Goal: Task Accomplishment & Management: Complete application form

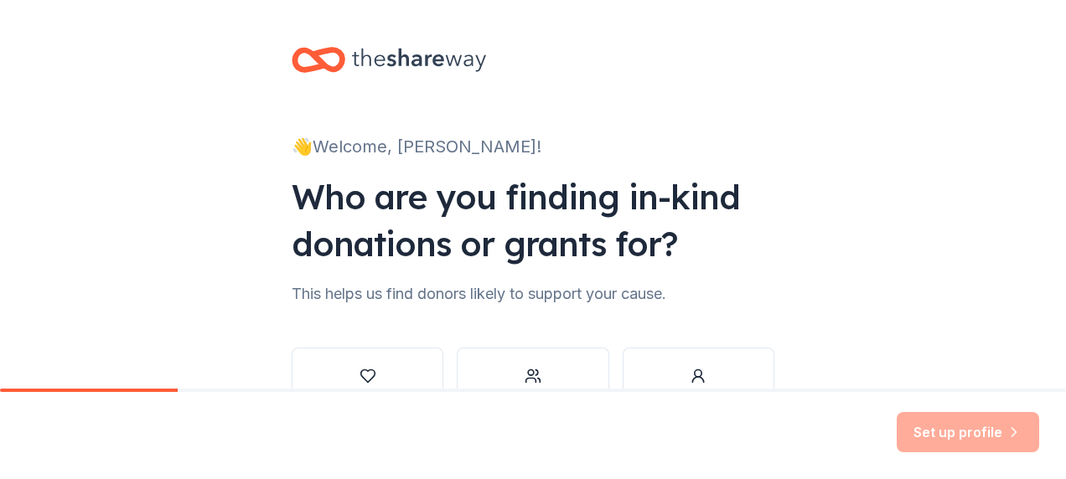
scroll to position [111, 0]
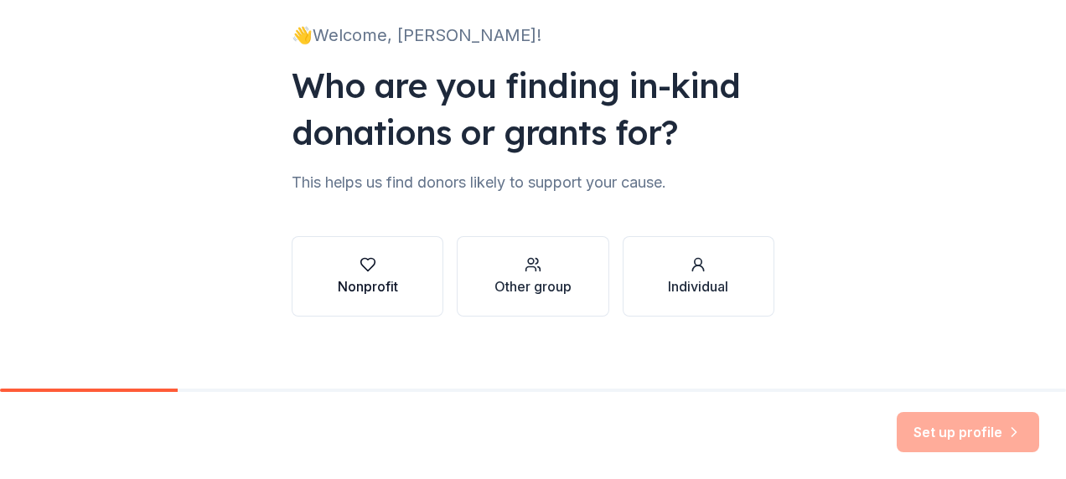
click at [360, 260] on icon "button" at bounding box center [368, 264] width 17 height 17
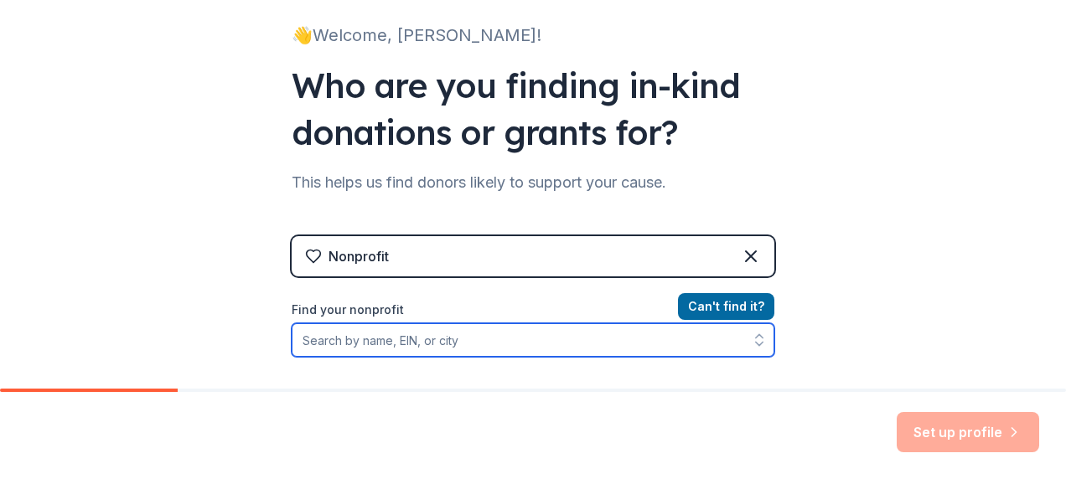
click at [552, 344] on input "Find your nonprofit" at bounding box center [533, 340] width 483 height 34
type input "j"
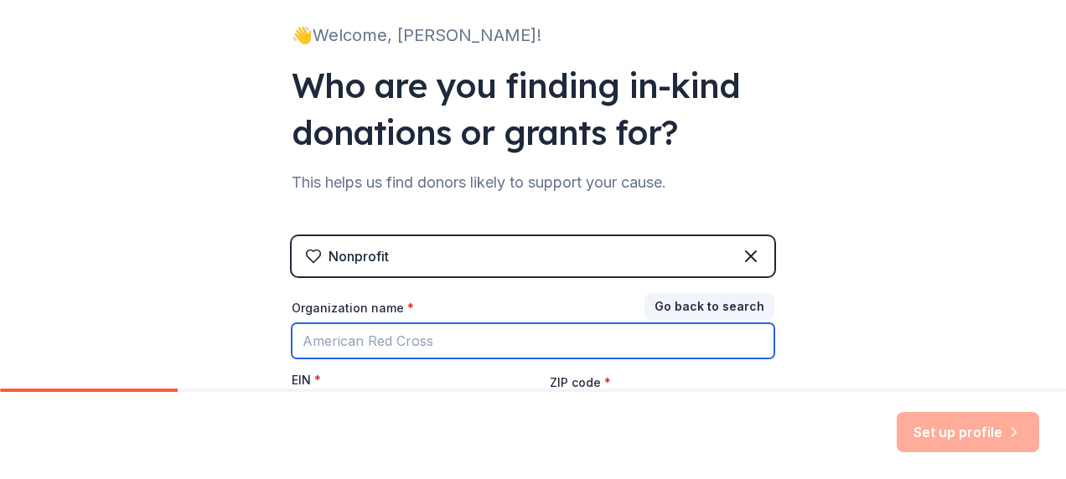
click at [548, 344] on input "Organization name *" at bounding box center [533, 340] width 483 height 35
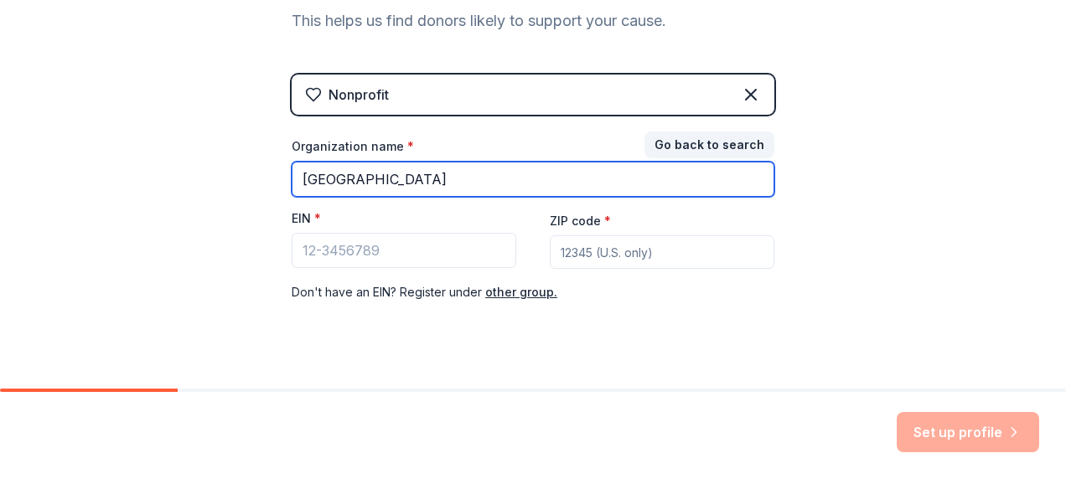
scroll to position [300, 0]
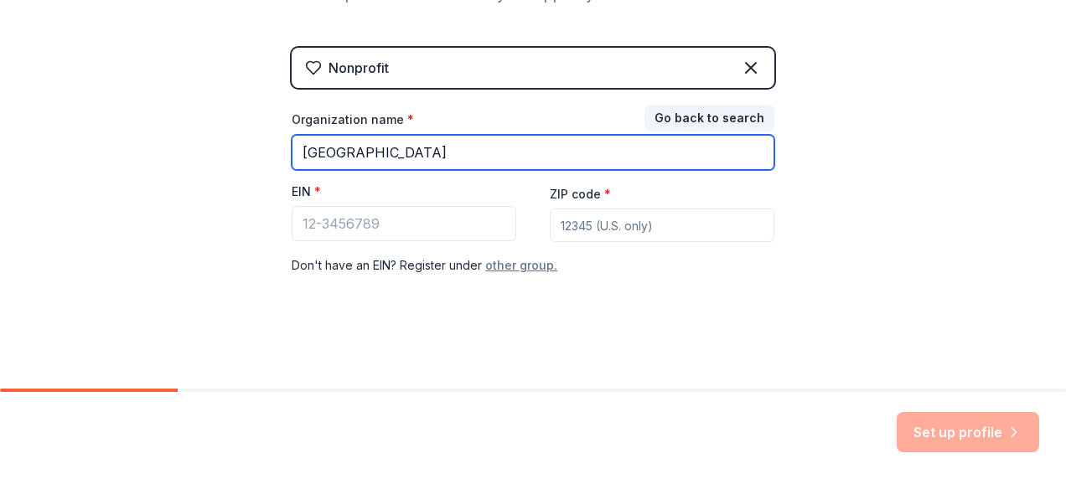
type input "[GEOGRAPHIC_DATA]"
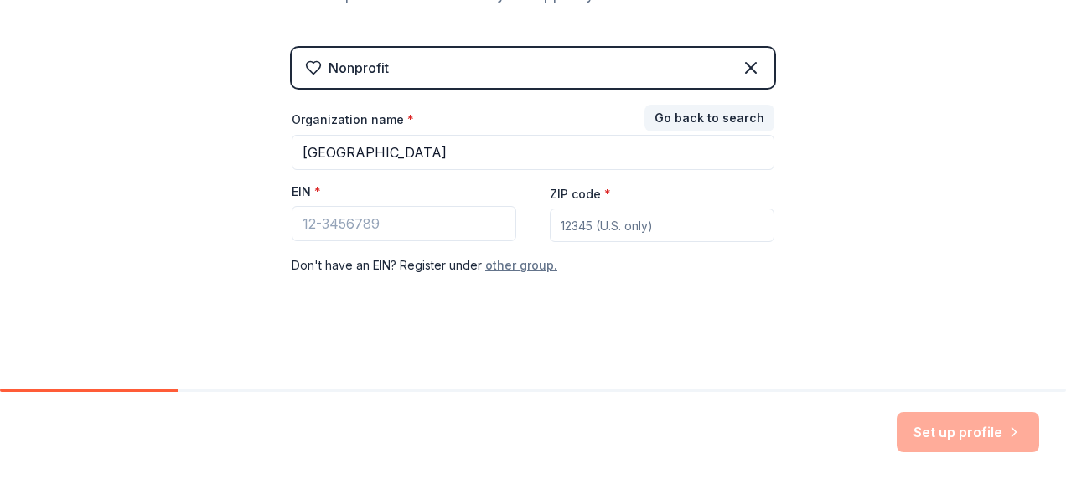
click at [507, 267] on button "other group." at bounding box center [521, 266] width 72 height 20
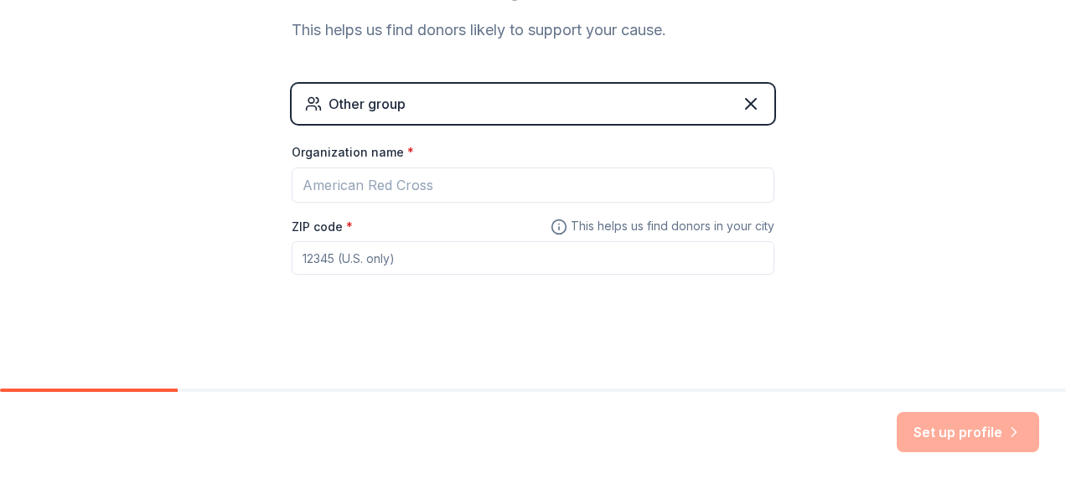
scroll to position [263, 0]
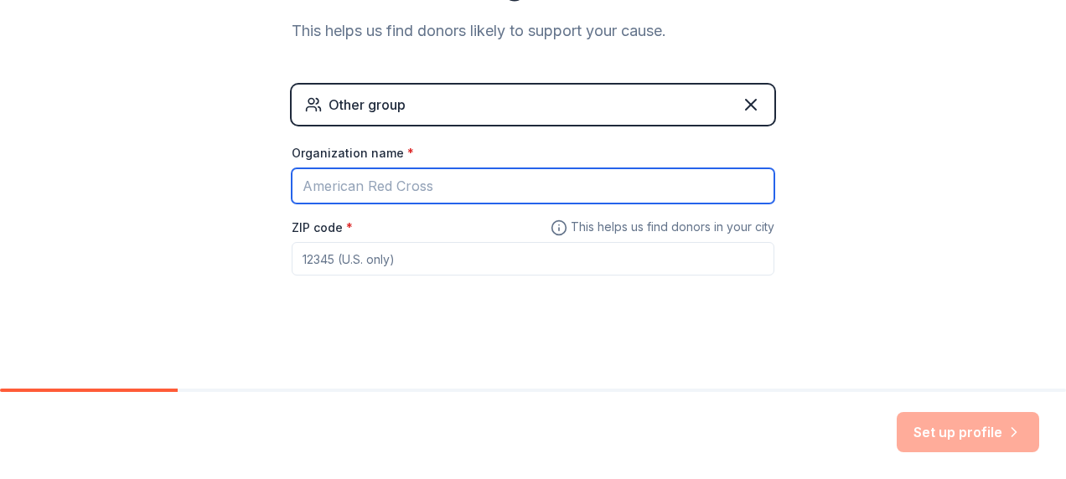
click at [457, 187] on input "Organization name *" at bounding box center [533, 185] width 483 height 35
type input "Baltimore County Public Schools"
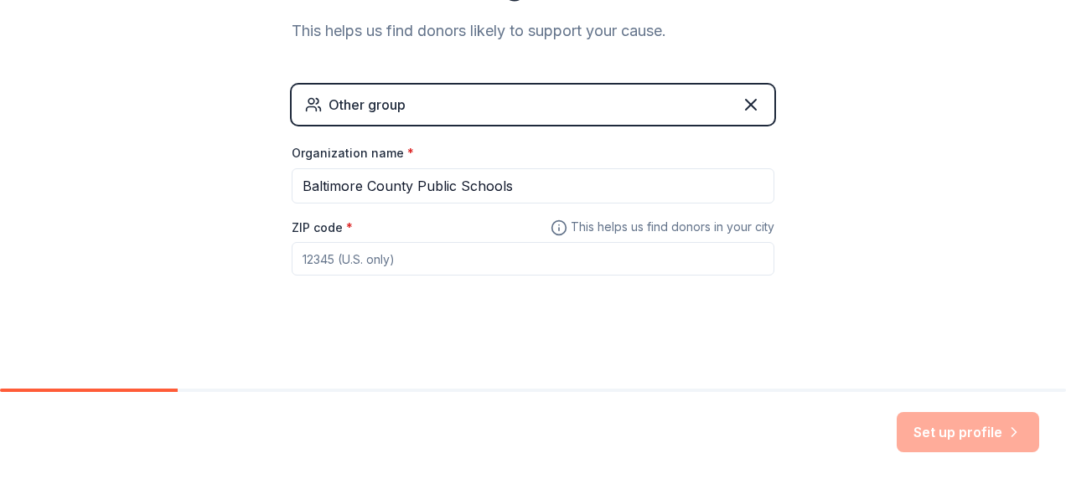
type input "21222"
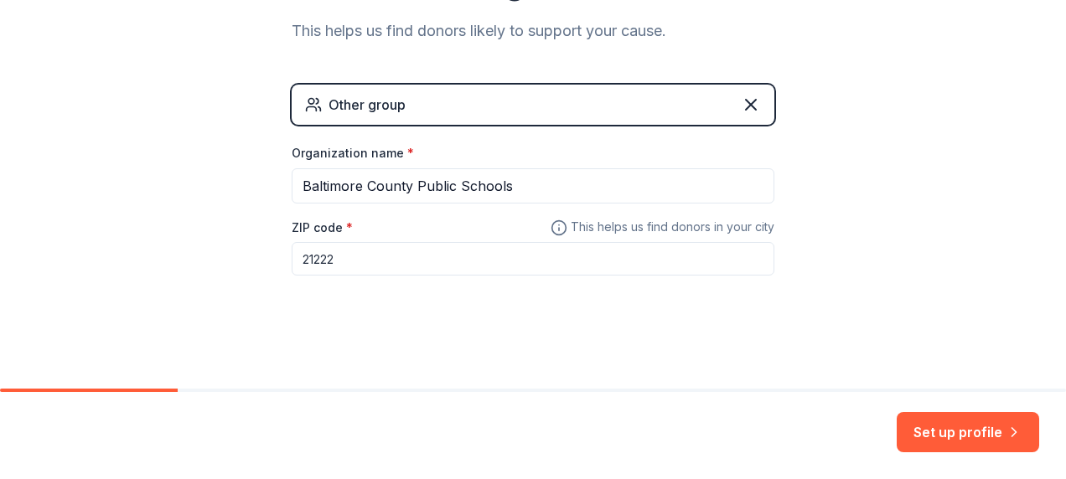
click at [426, 261] on input "21222" at bounding box center [533, 259] width 483 height 34
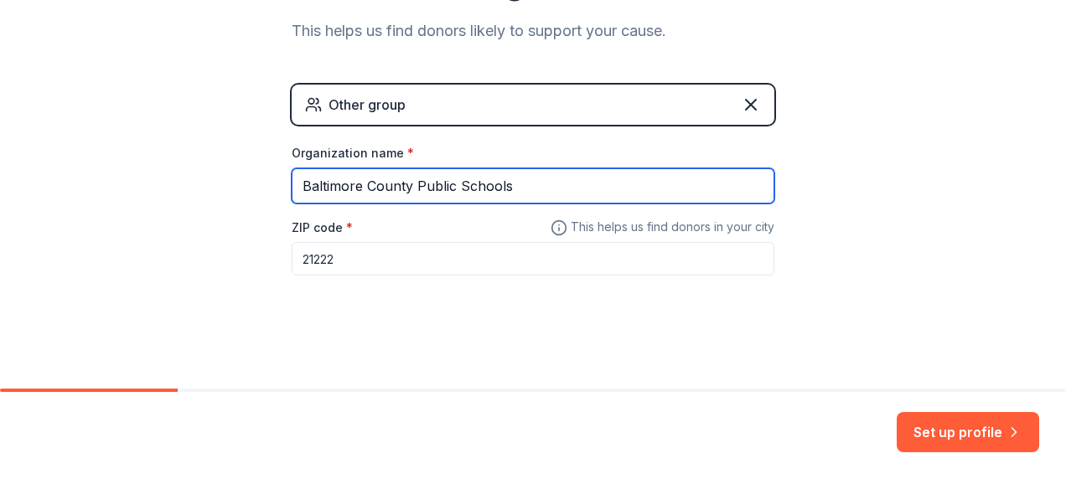
click at [575, 178] on input "Baltimore County Public Schools" at bounding box center [533, 185] width 483 height 35
type input "[GEOGRAPHIC_DATA], [GEOGRAPHIC_DATA]"
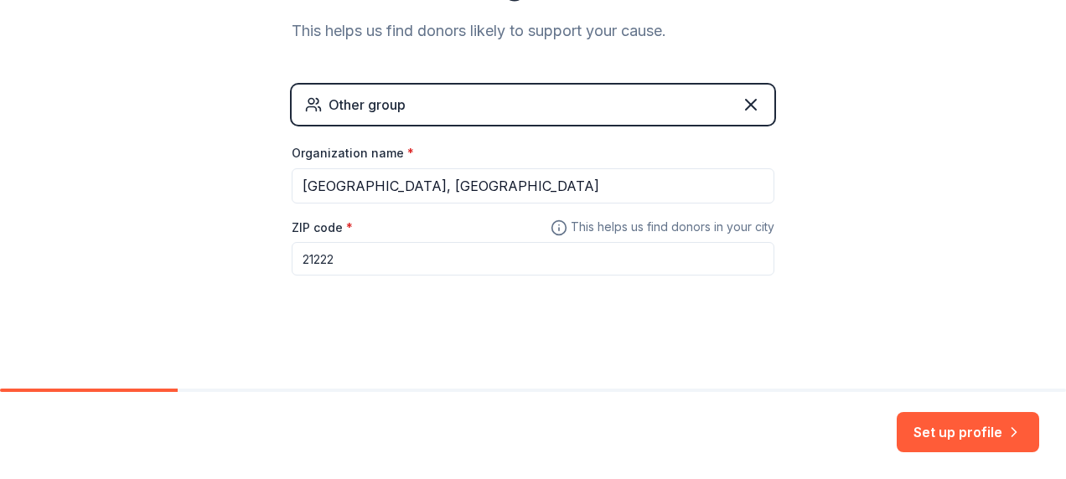
click at [361, 260] on input "21222" at bounding box center [533, 259] width 483 height 34
type input "21228"
click at [709, 330] on div "👋 Welcome, [PERSON_NAME]! Who are you finding in-kind donations or grants for? …" at bounding box center [533, 63] width 536 height 653
click at [929, 441] on button "Set up profile" at bounding box center [968, 432] width 142 height 40
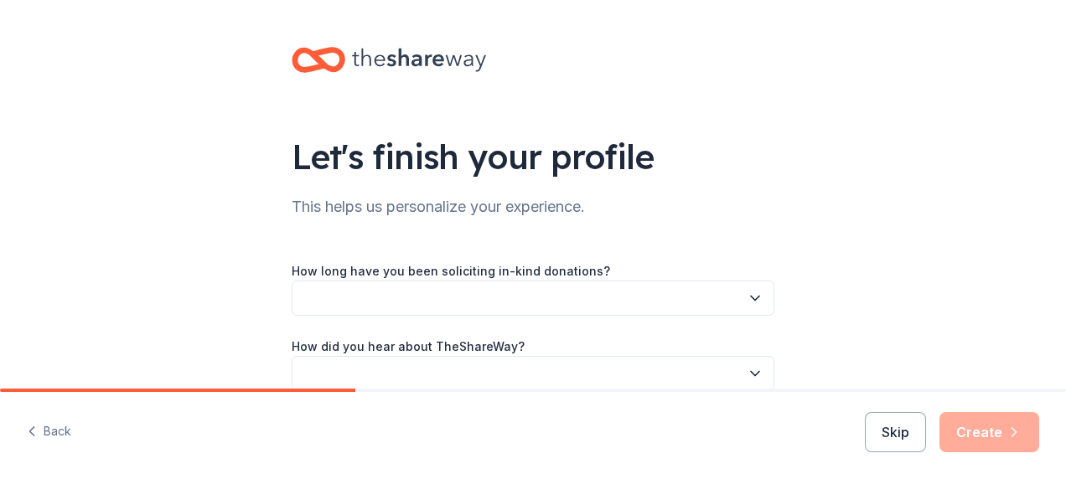
click at [422, 293] on button "button" at bounding box center [533, 298] width 483 height 35
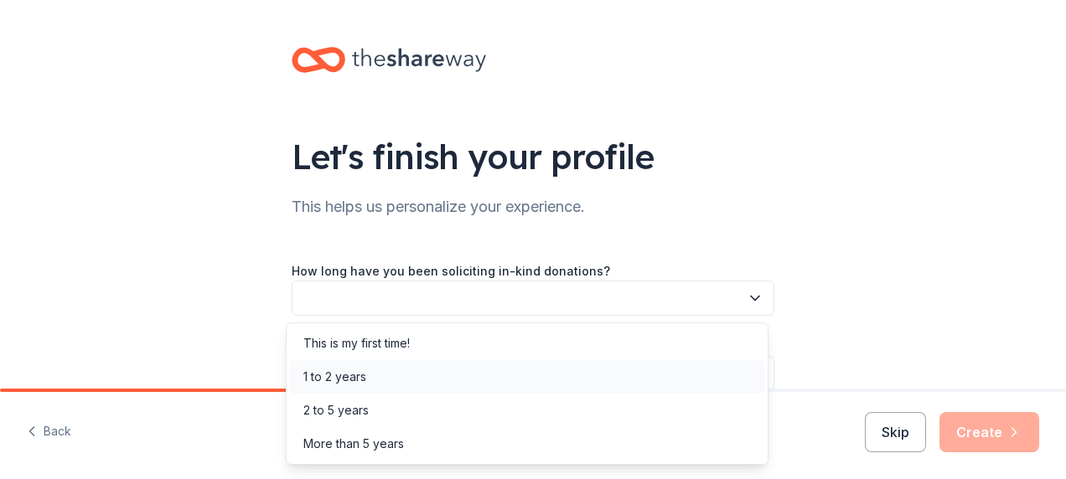
click at [414, 372] on div "1 to 2 years" at bounding box center [527, 377] width 474 height 34
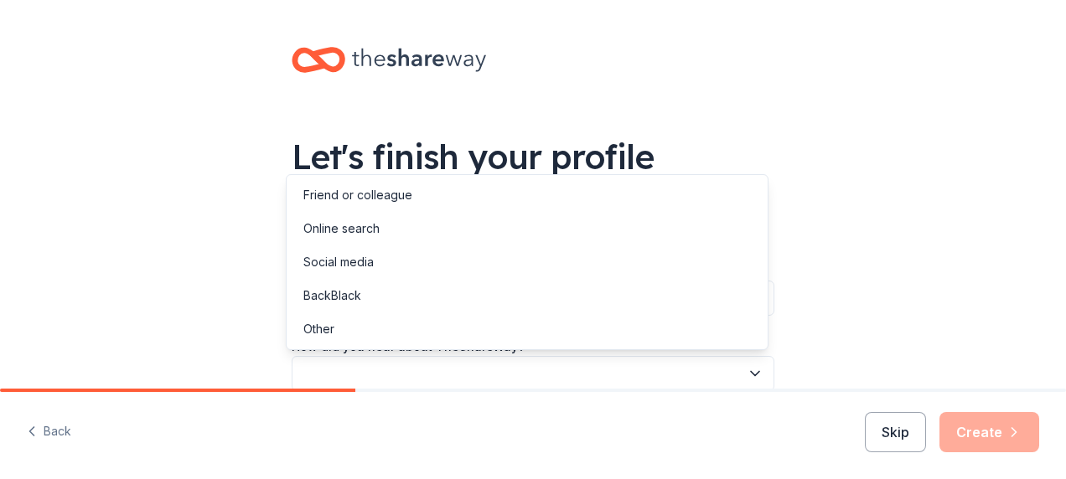
click at [421, 372] on button "button" at bounding box center [533, 373] width 483 height 35
click at [424, 232] on div "Online search" at bounding box center [527, 229] width 474 height 34
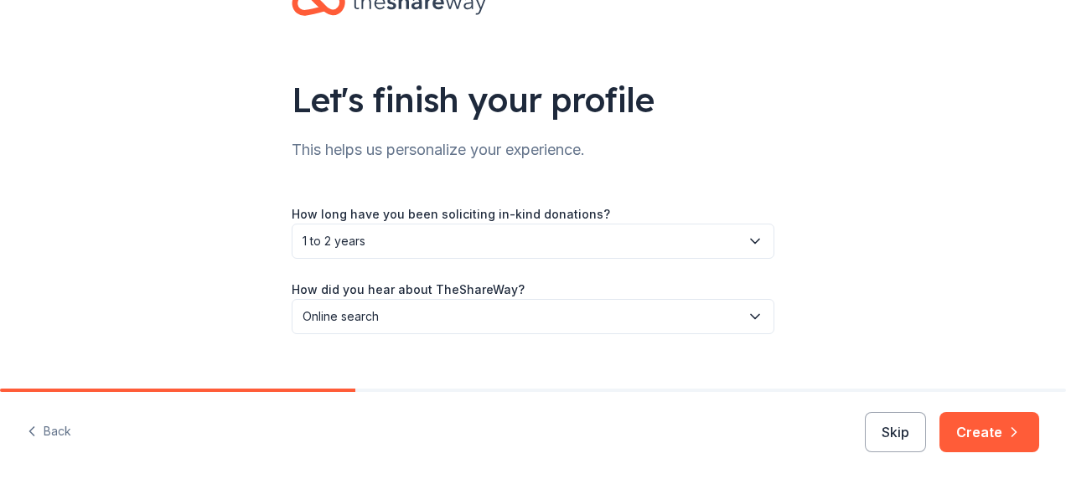
scroll to position [83, 0]
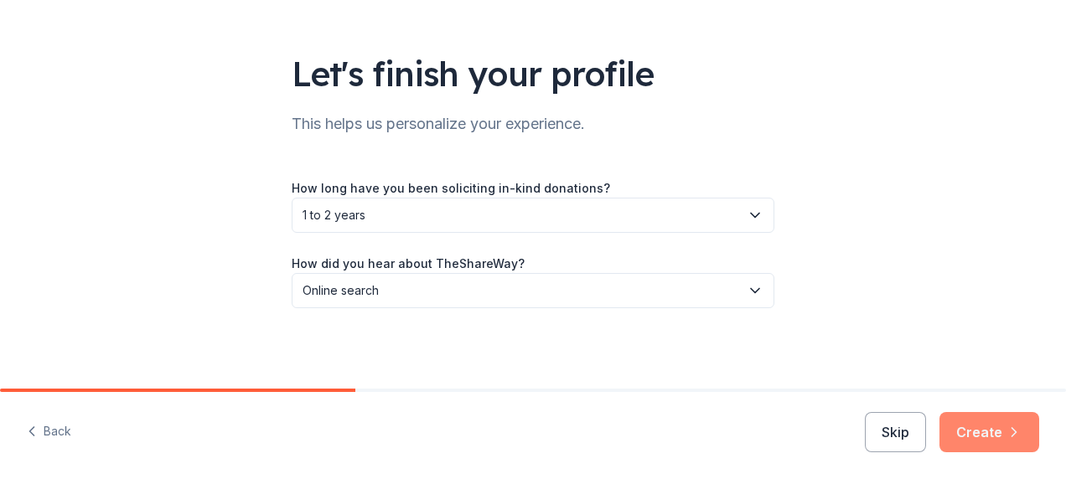
click at [1006, 433] on icon "button" at bounding box center [1014, 432] width 17 height 17
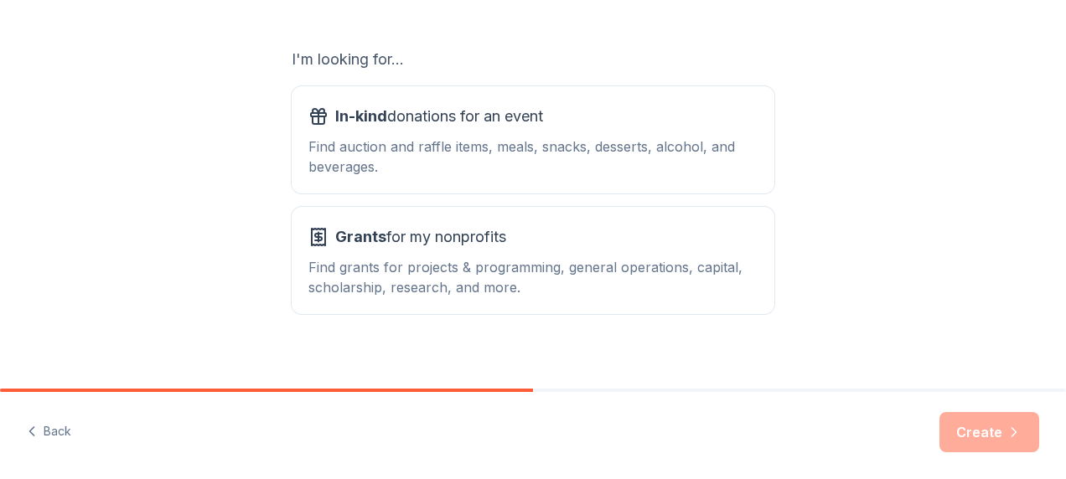
scroll to position [287, 0]
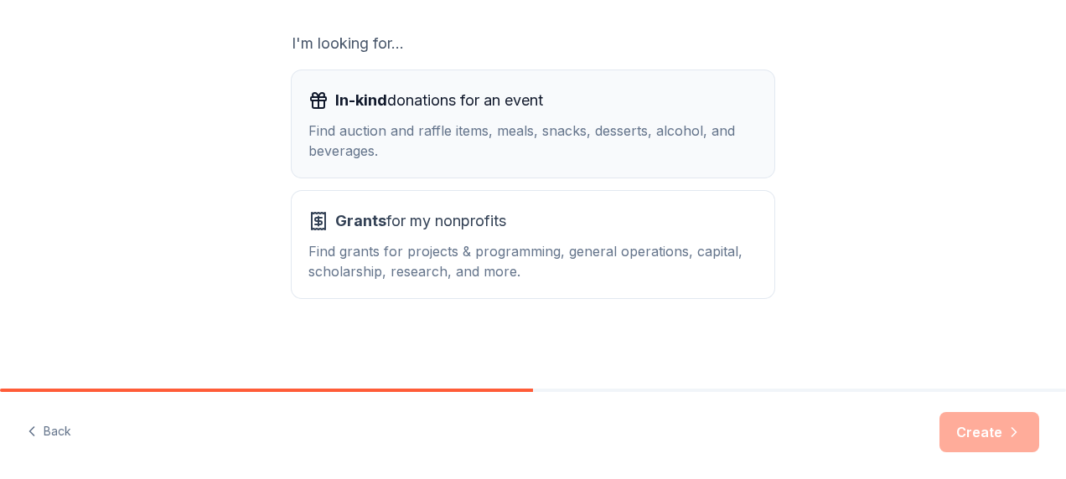
click at [490, 121] on div "Find auction and raffle items, meals, snacks, desserts, alcohol, and beverages." at bounding box center [532, 141] width 449 height 40
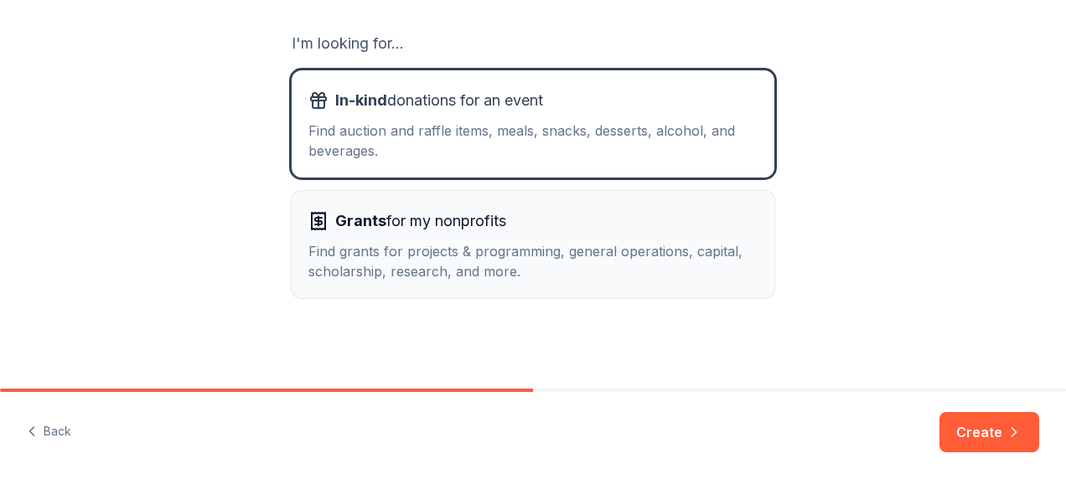
click at [481, 246] on div "Find grants for projects & programming, general operations, capital, scholarshi…" at bounding box center [532, 261] width 449 height 40
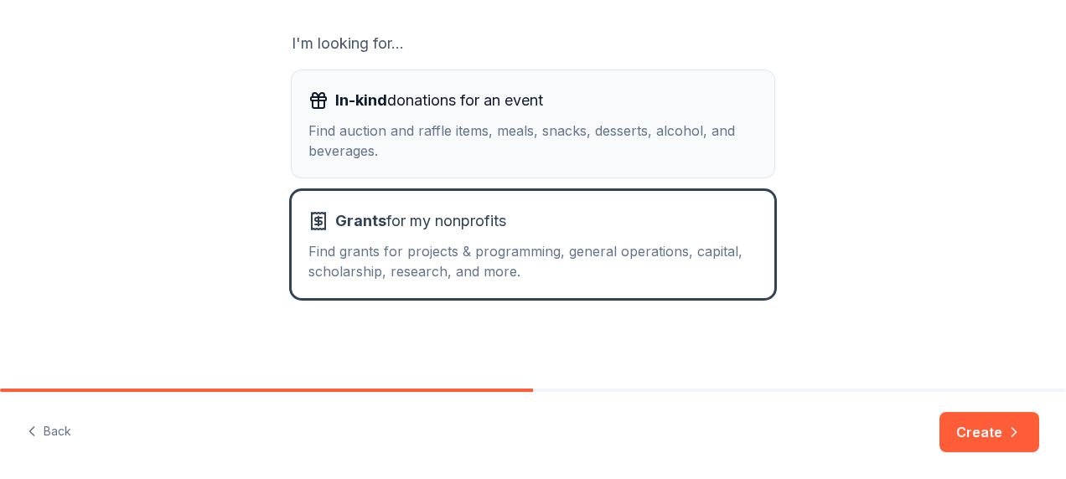
click at [692, 127] on div "Find auction and raffle items, meals, snacks, desserts, alcohol, and beverages." at bounding box center [532, 141] width 449 height 40
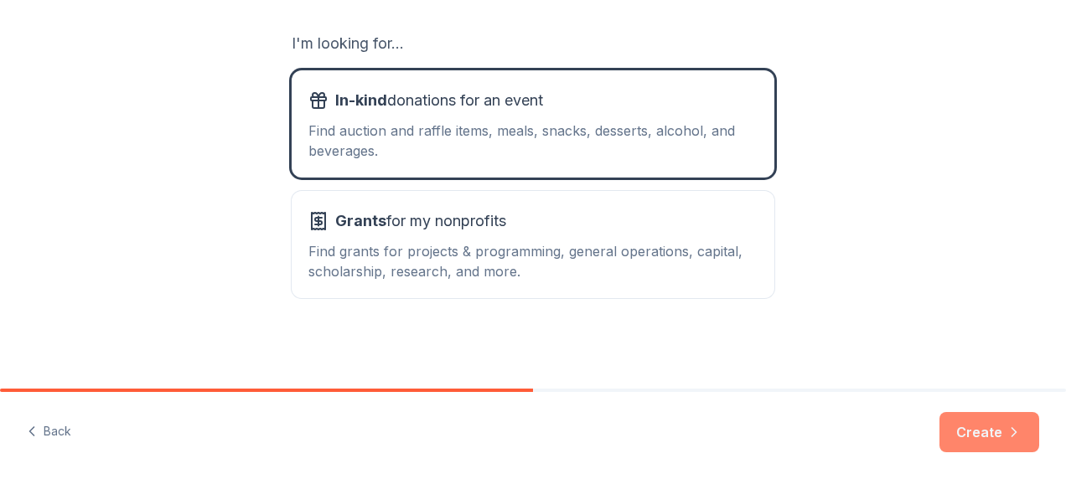
click at [965, 422] on button "Create" at bounding box center [989, 432] width 100 height 40
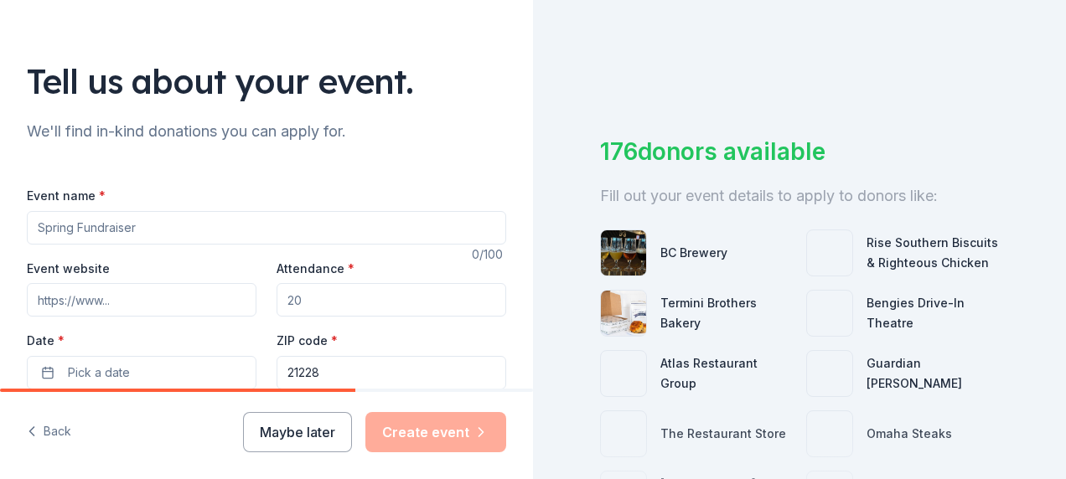
scroll to position [111, 0]
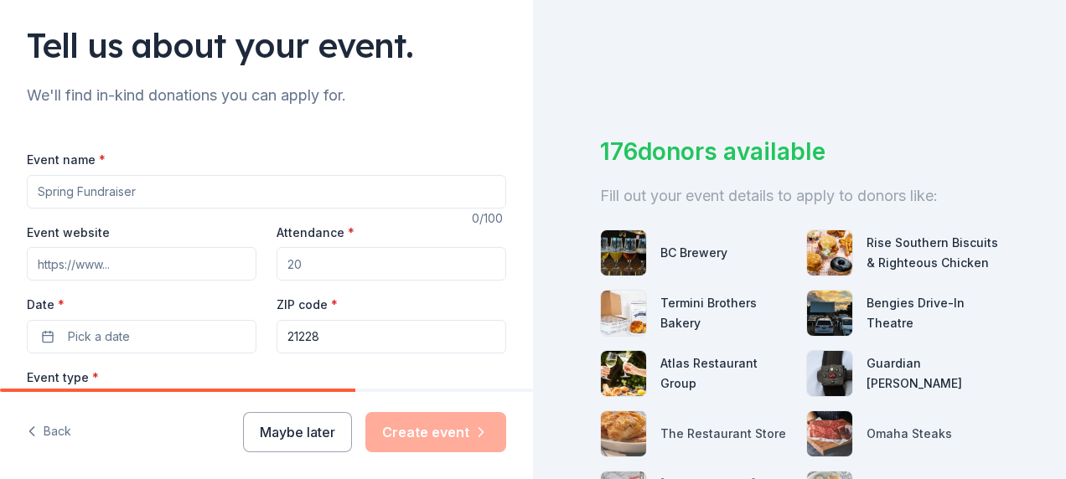
click at [111, 189] on input "Event name *" at bounding box center [266, 192] width 479 height 34
type input "Welcome Back School Kick Off"
click at [365, 258] on input "Attendance *" at bounding box center [392, 264] width 230 height 34
click at [359, 260] on input "Attendance *" at bounding box center [392, 264] width 230 height 34
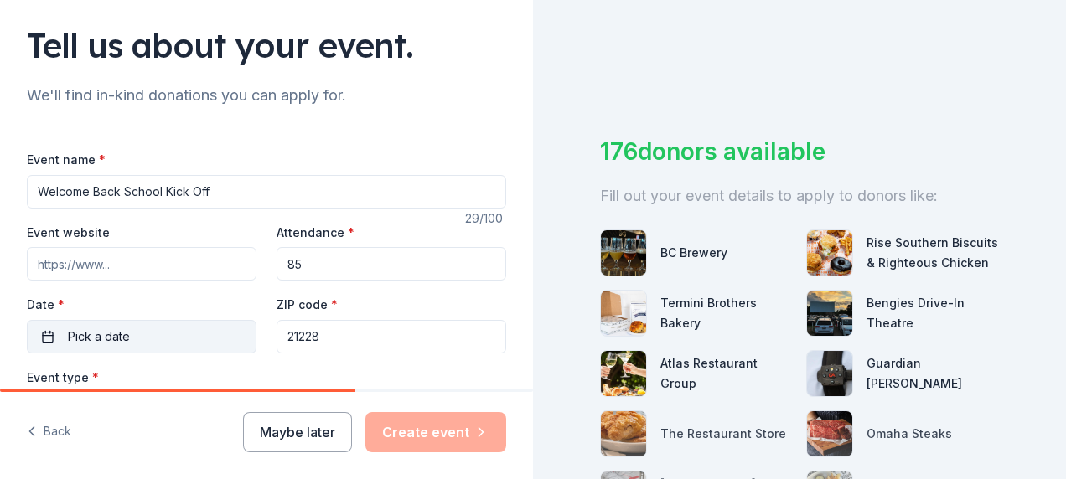
type input "85"
click at [151, 340] on button "Pick a date" at bounding box center [142, 337] width 230 height 34
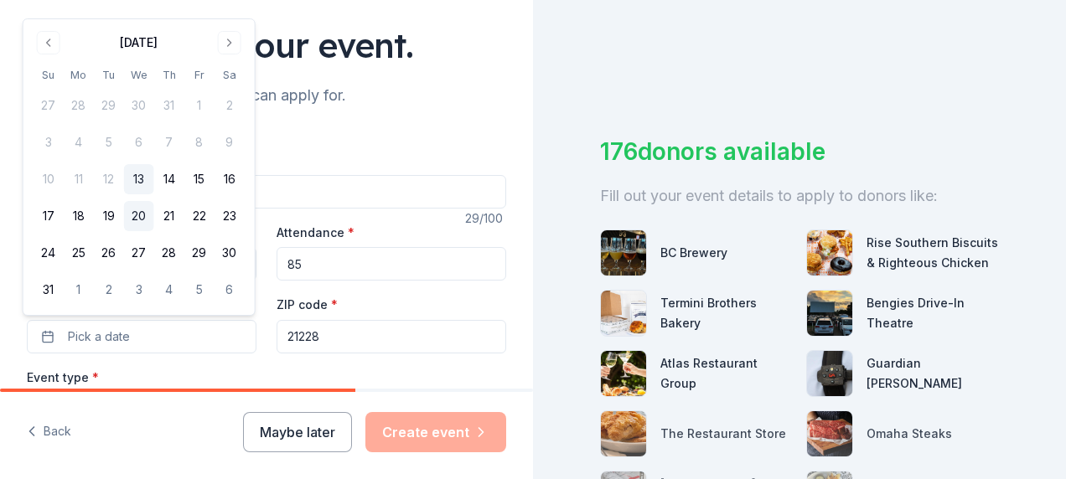
click at [141, 211] on button "20" at bounding box center [139, 216] width 30 height 30
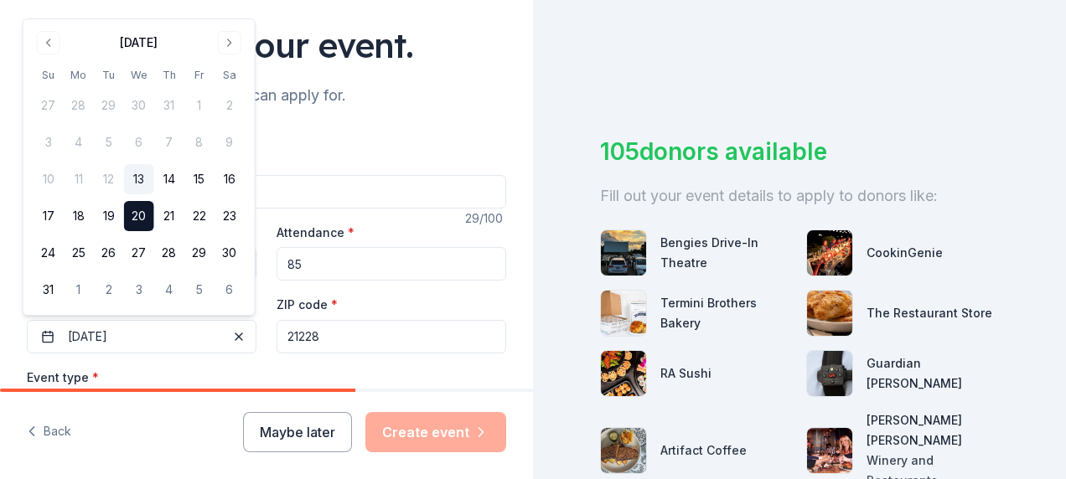
click at [344, 325] on input "21228" at bounding box center [392, 337] width 230 height 34
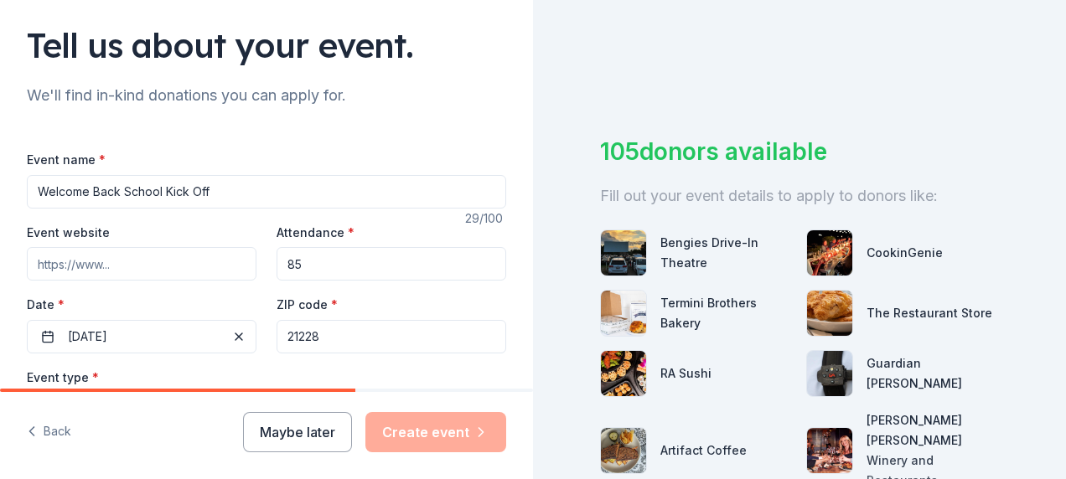
click at [204, 305] on label "Date *" at bounding box center [142, 305] width 230 height 17
click at [204, 320] on button "[DATE]" at bounding box center [142, 337] width 230 height 34
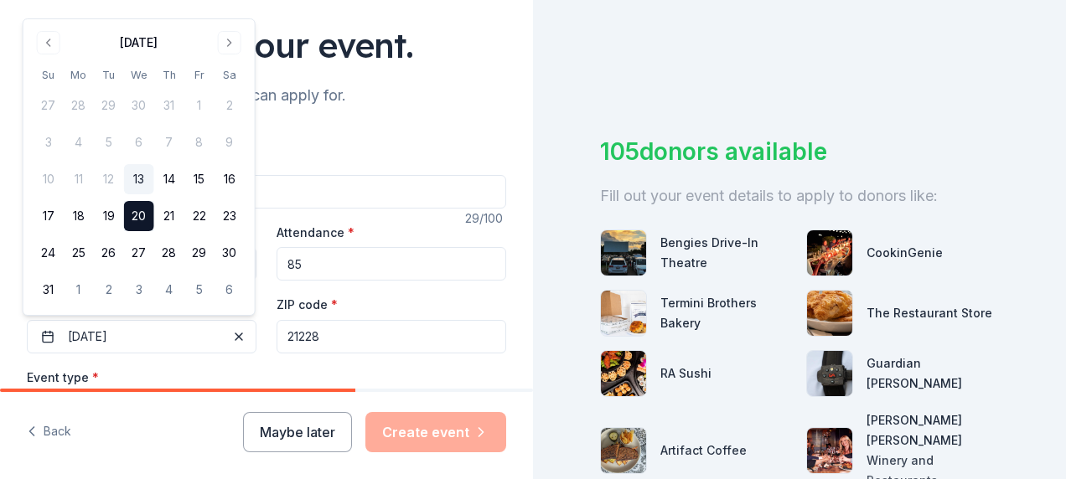
click at [255, 369] on div "Event type * Select" at bounding box center [266, 397] width 479 height 61
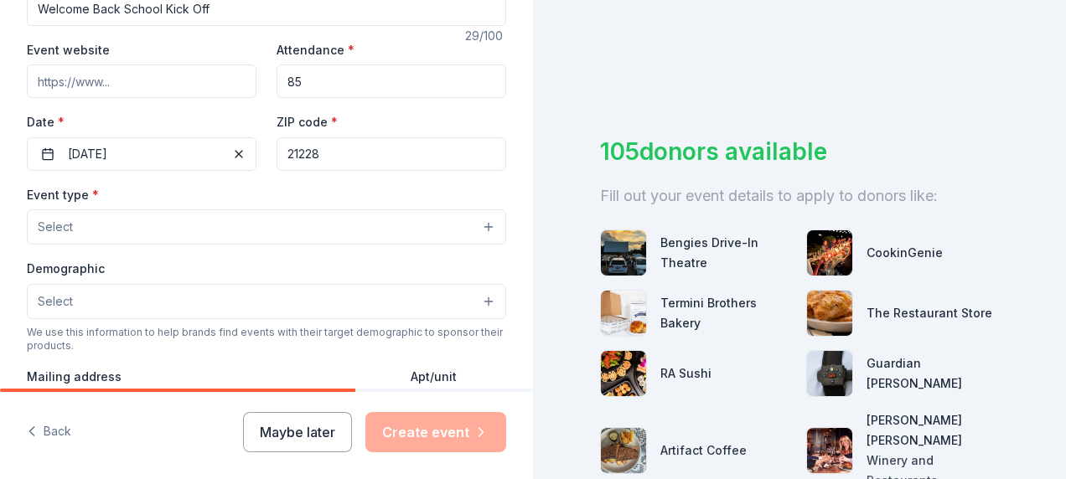
scroll to position [335, 0]
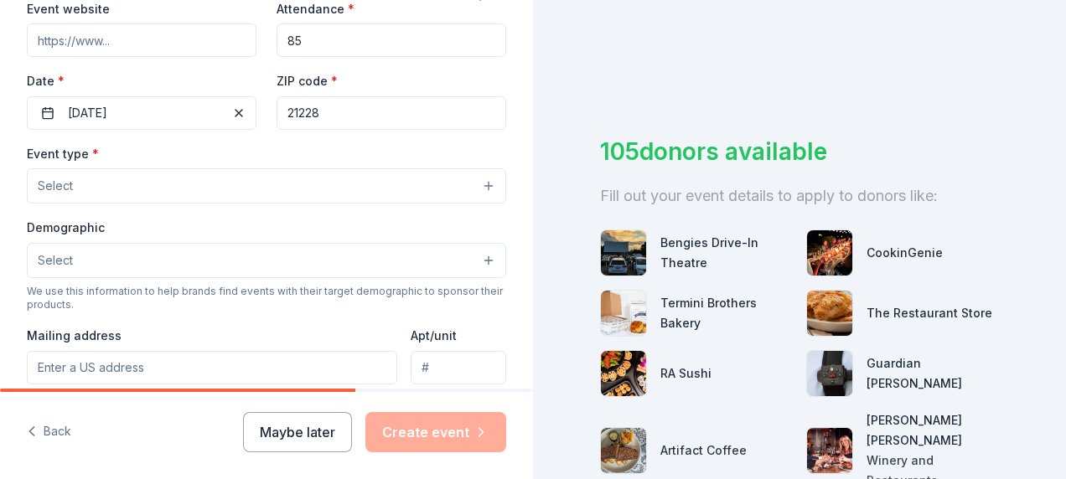
click at [251, 190] on button "Select" at bounding box center [266, 185] width 479 height 35
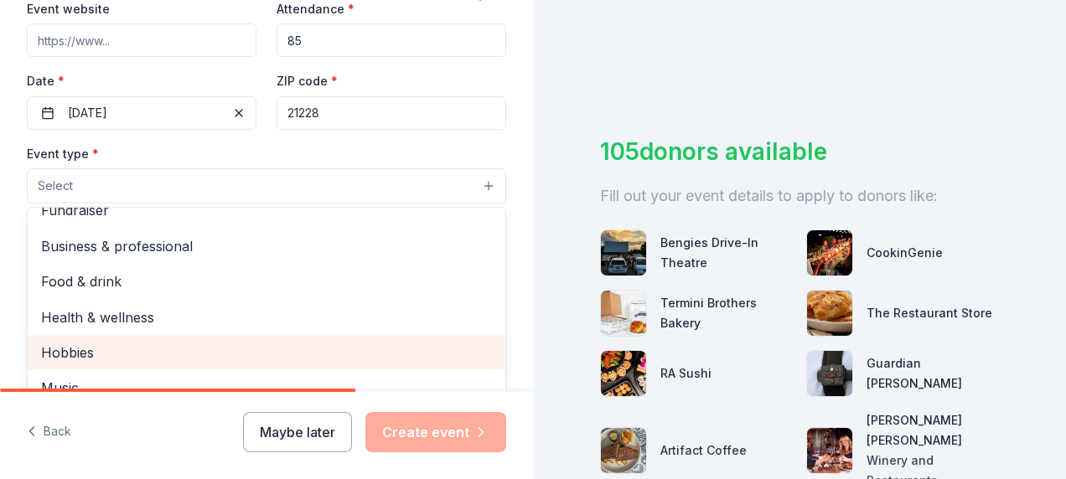
scroll to position [0, 0]
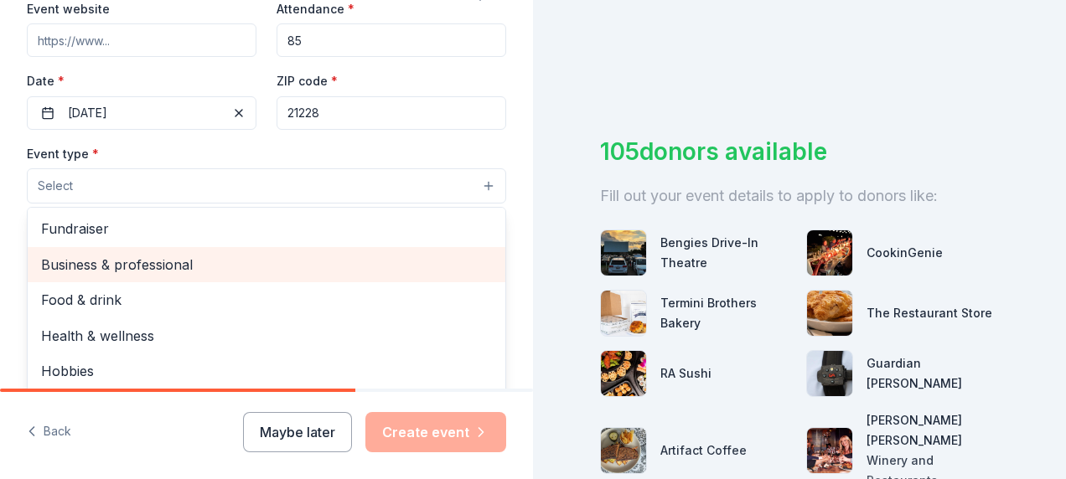
click at [286, 257] on span "Business & professional" at bounding box center [266, 265] width 451 height 22
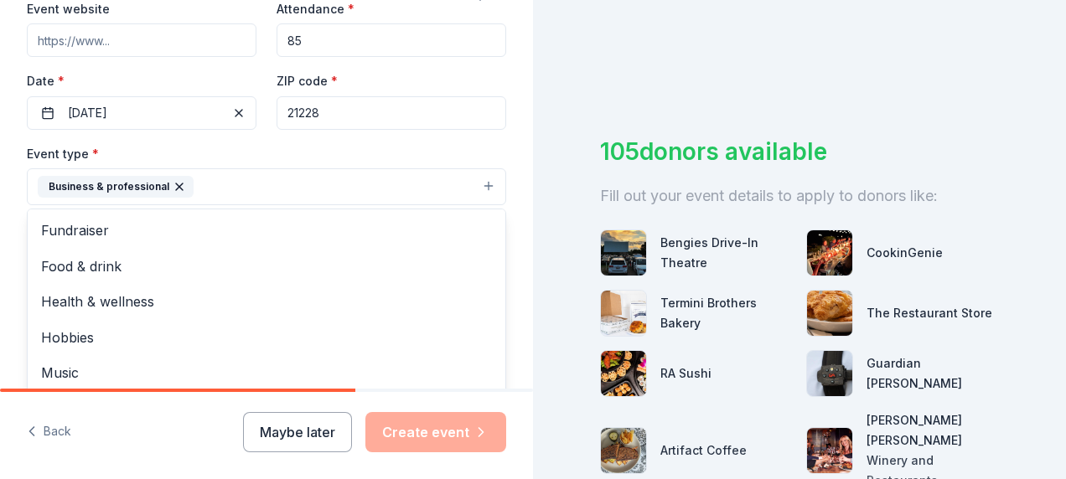
click at [502, 174] on div "Tell us about your event. We'll find in-kind donations you can apply for. Event…" at bounding box center [266, 223] width 533 height 1117
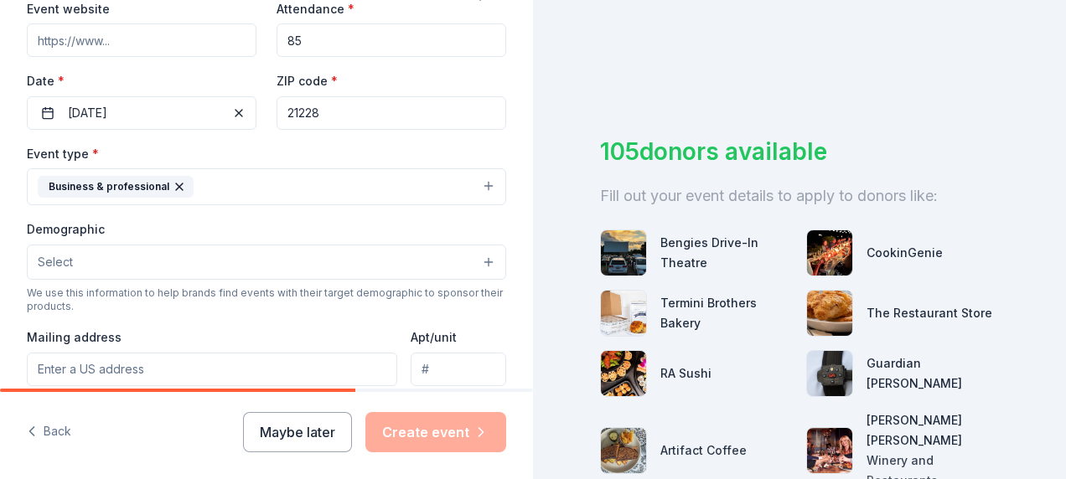
click at [227, 258] on button "Select" at bounding box center [266, 262] width 479 height 35
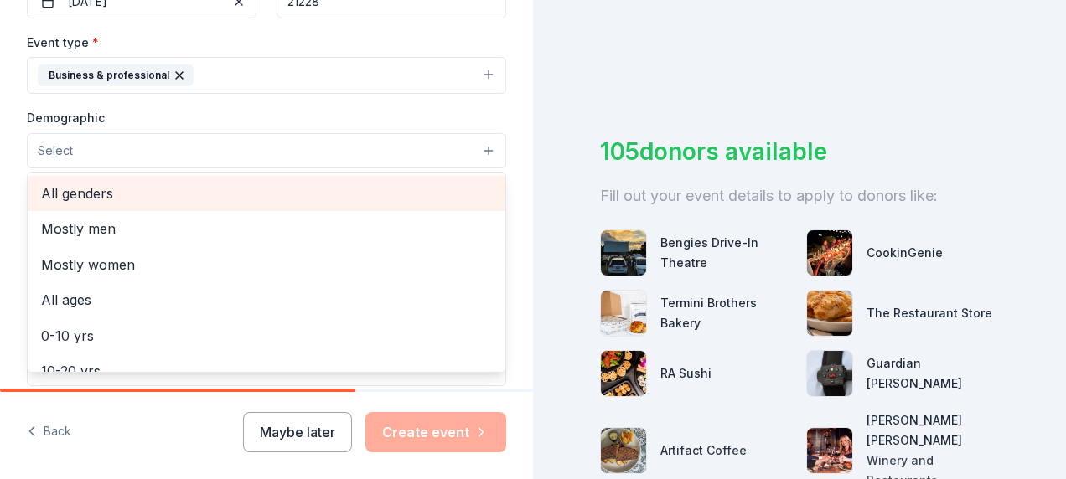
click at [237, 198] on span "All genders" at bounding box center [266, 194] width 451 height 22
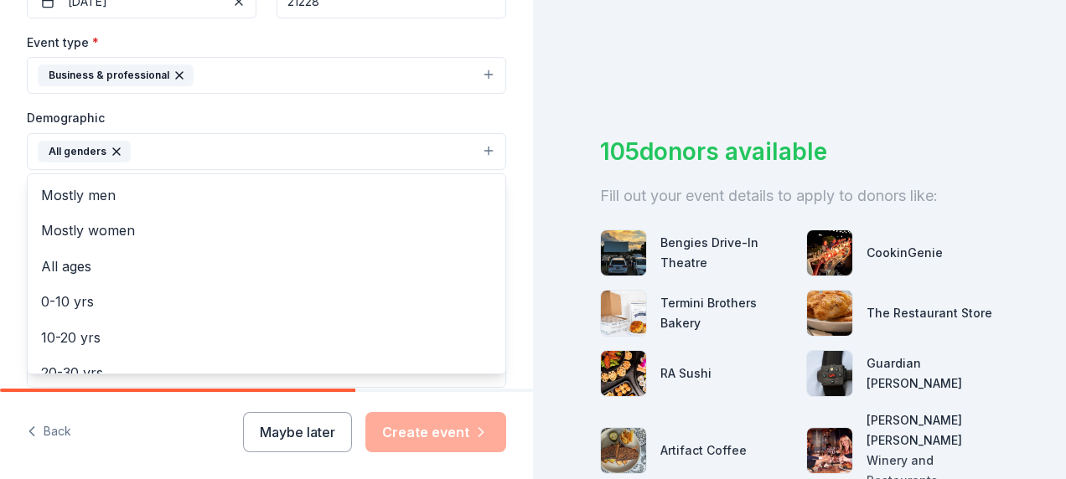
click at [513, 228] on div "Tell us about your event. We'll find in-kind donations you can apply for. Event…" at bounding box center [266, 112] width 533 height 1119
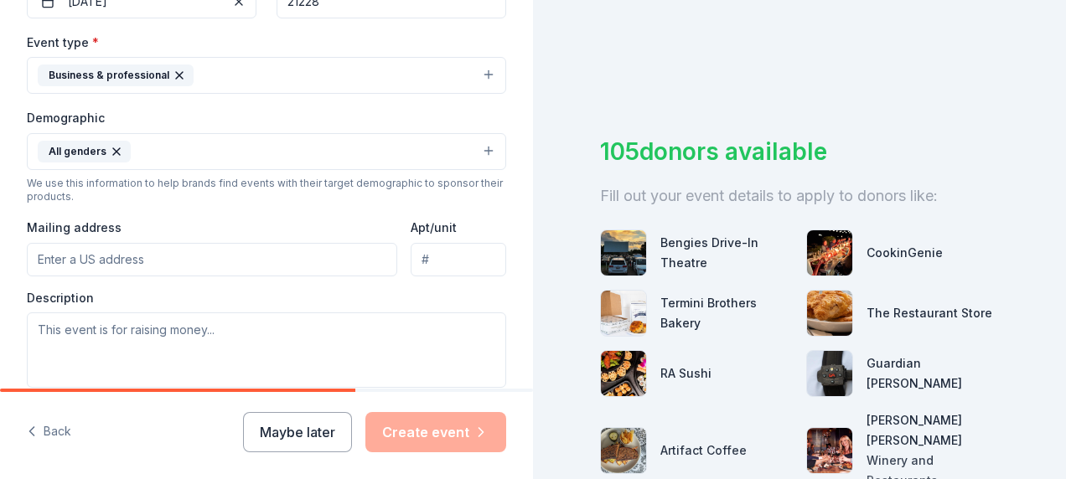
click at [153, 250] on input "Mailing address" at bounding box center [212, 260] width 370 height 34
type input "[STREET_ADDRESS]"
type input "[GEOGRAPHIC_DATA]"
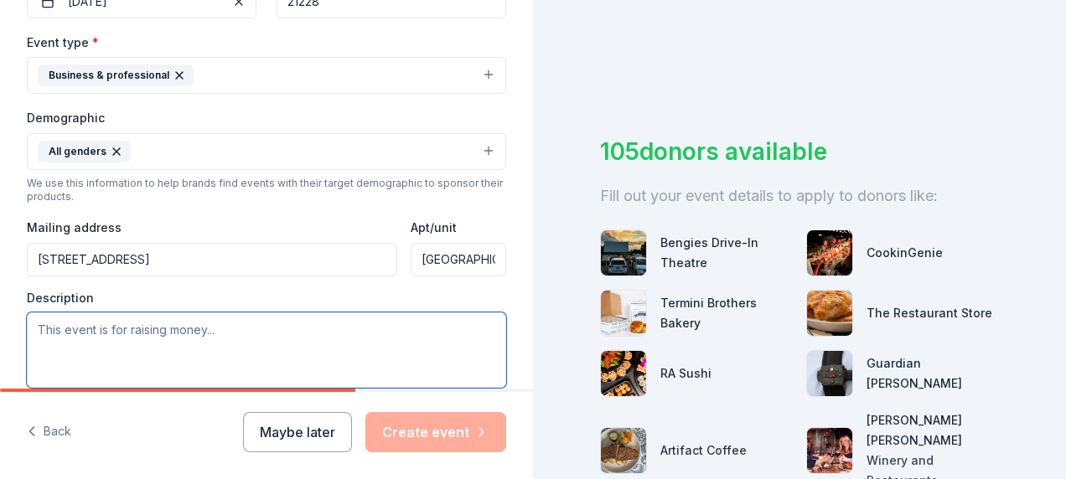
click at [173, 341] on textarea at bounding box center [266, 350] width 479 height 75
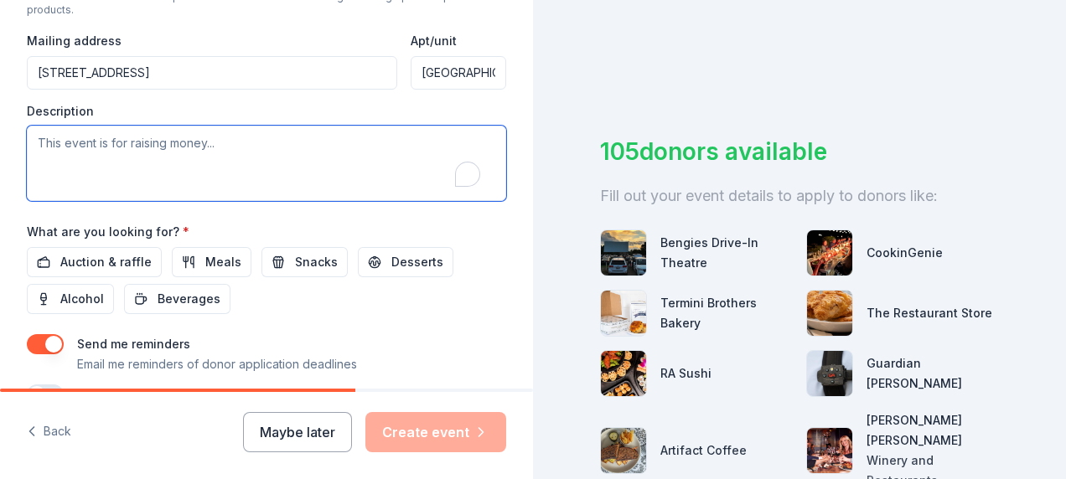
scroll to position [613, 0]
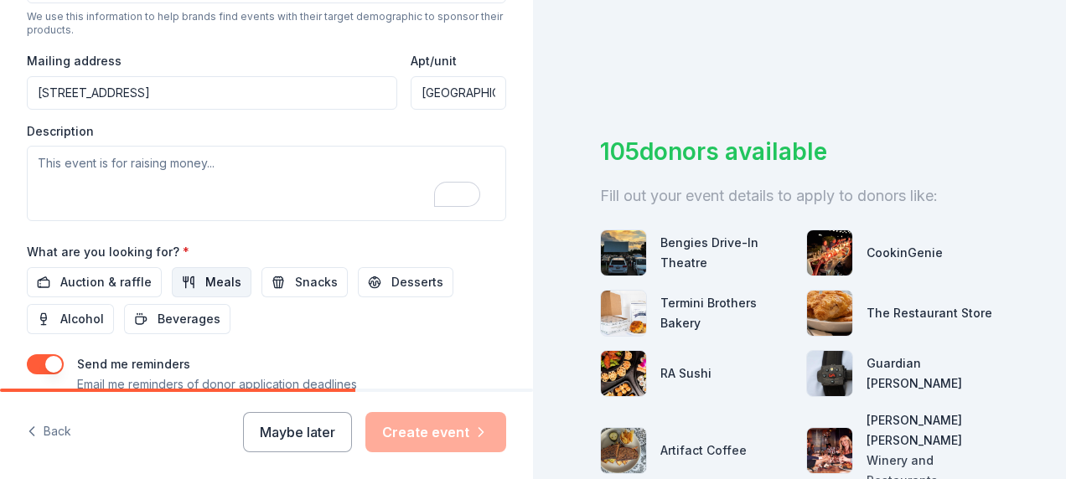
click at [205, 280] on span "Meals" at bounding box center [223, 282] width 36 height 20
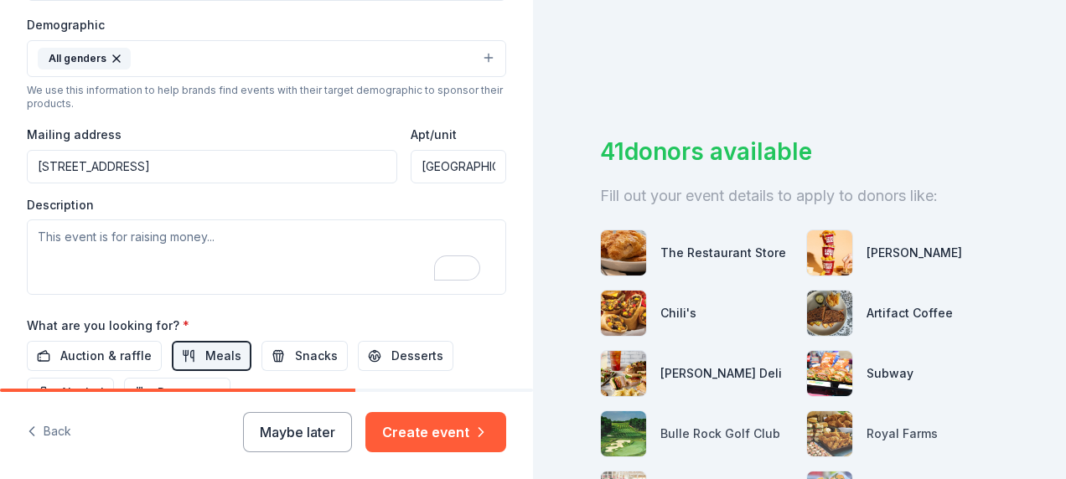
scroll to position [0, 0]
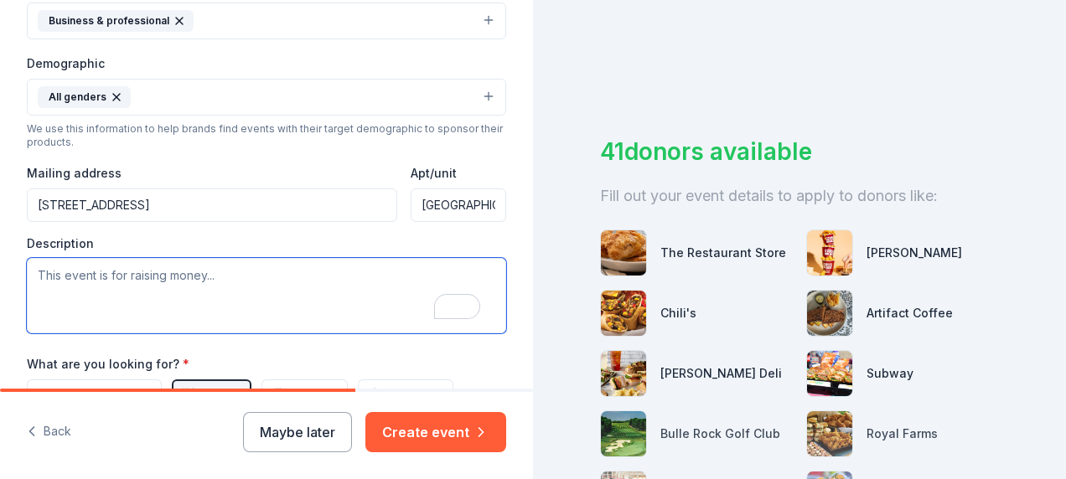
click at [195, 280] on textarea "To enrich screen reader interactions, please activate Accessibility in Grammarl…" at bounding box center [266, 295] width 479 height 75
click at [403, 272] on textarea "This event is to welcome staff back and to kick off the school year." at bounding box center [266, 295] width 479 height 75
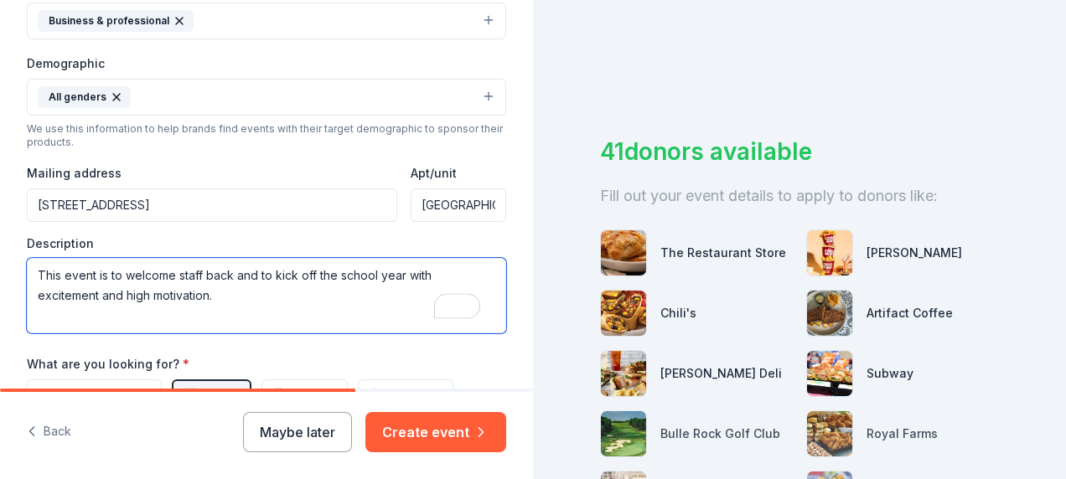
click at [233, 281] on textarea "This event is to welcome staff back and to kick off the school year with excite…" at bounding box center [266, 295] width 479 height 75
click at [70, 288] on textarea "This event is to welcome staff back and to kick off the school year with excite…" at bounding box center [266, 295] width 479 height 75
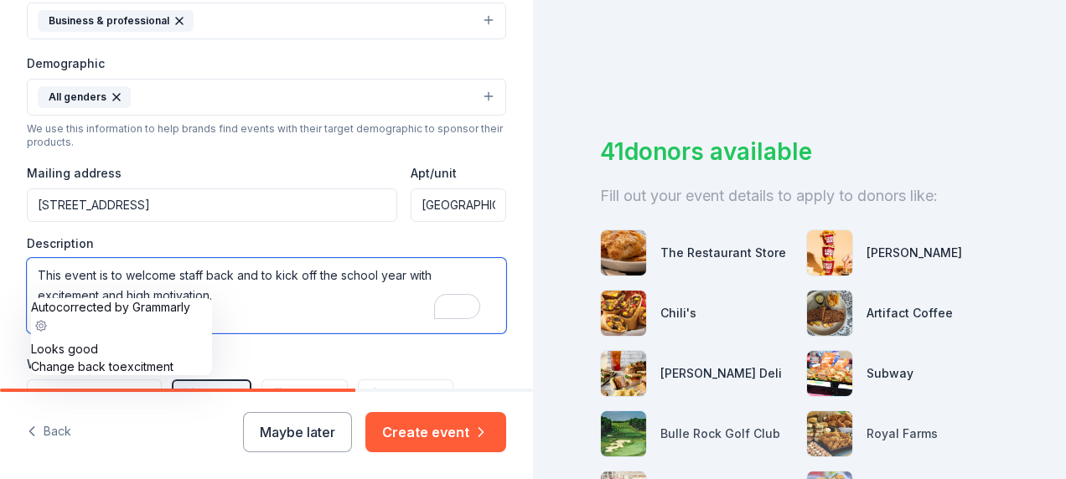
click at [173, 360] on span "excitment" at bounding box center [147, 367] width 54 height 14
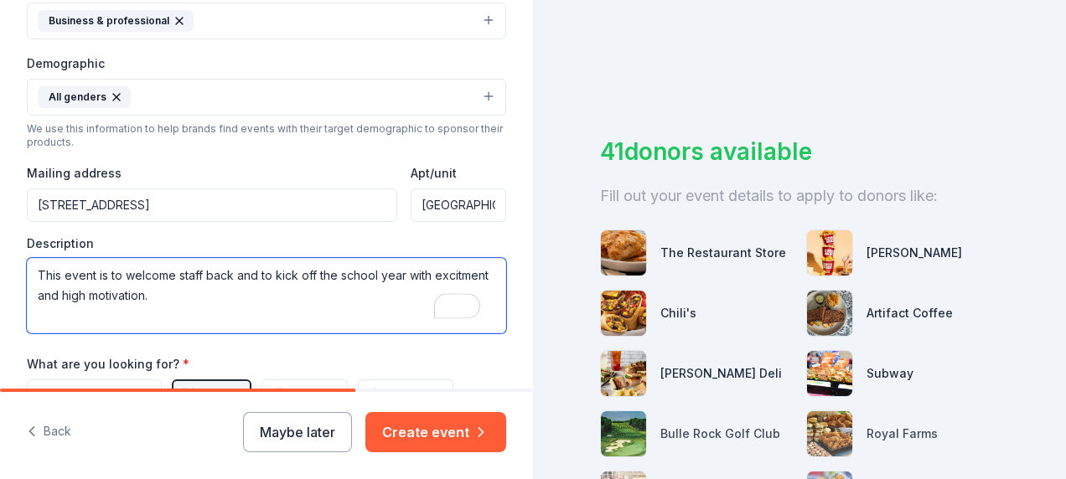
click at [225, 281] on textarea "This event is to welcome staff back and to kick off the school year with excitm…" at bounding box center [266, 295] width 479 height 75
click at [77, 292] on textarea "This event is to welcome staff back and to kick off the school year with excitm…" at bounding box center [266, 295] width 479 height 75
click at [253, 295] on textarea "This event is to welcome staff back and to kick off the school year with excite…" at bounding box center [266, 295] width 479 height 75
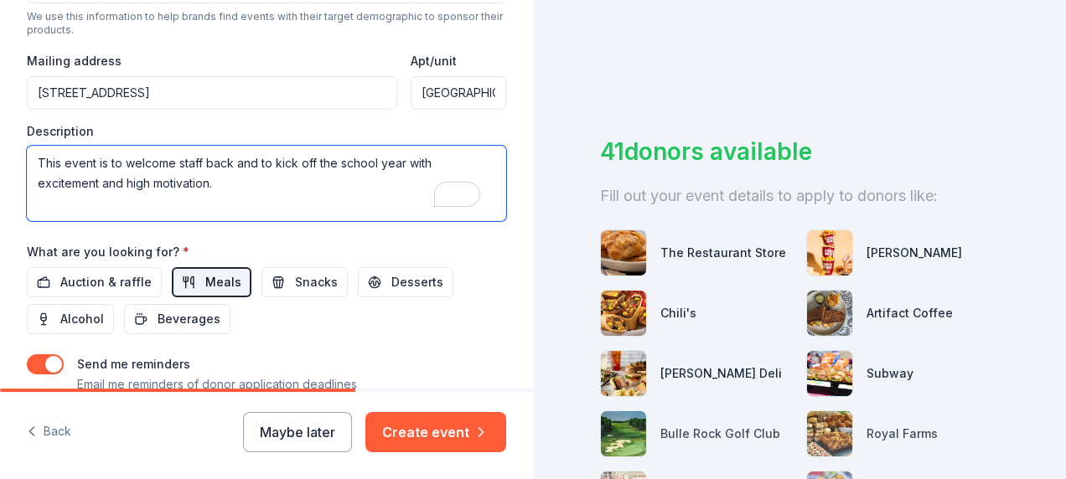
type textarea "This event is to welcome staff back and to kick off the school year with excite…"
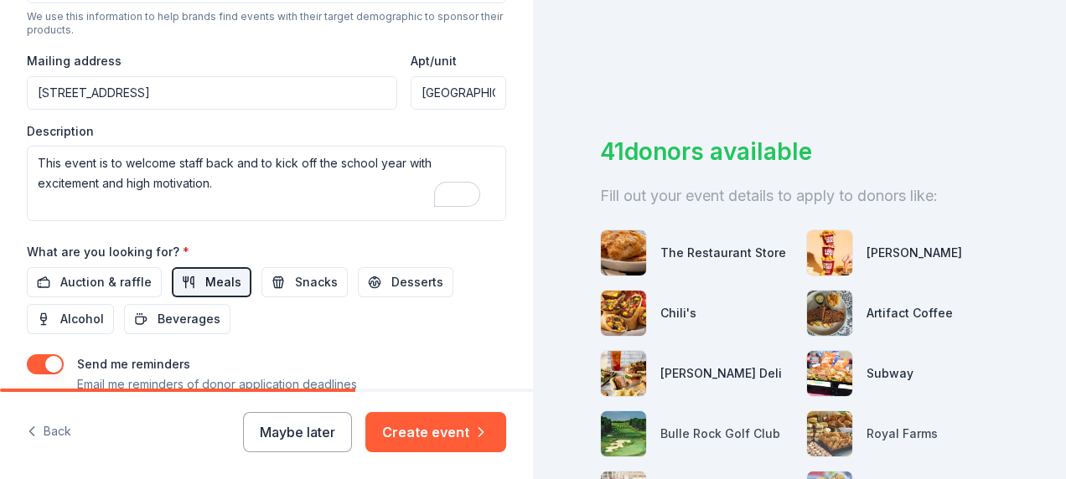
click at [211, 282] on span "Meals" at bounding box center [223, 282] width 36 height 20
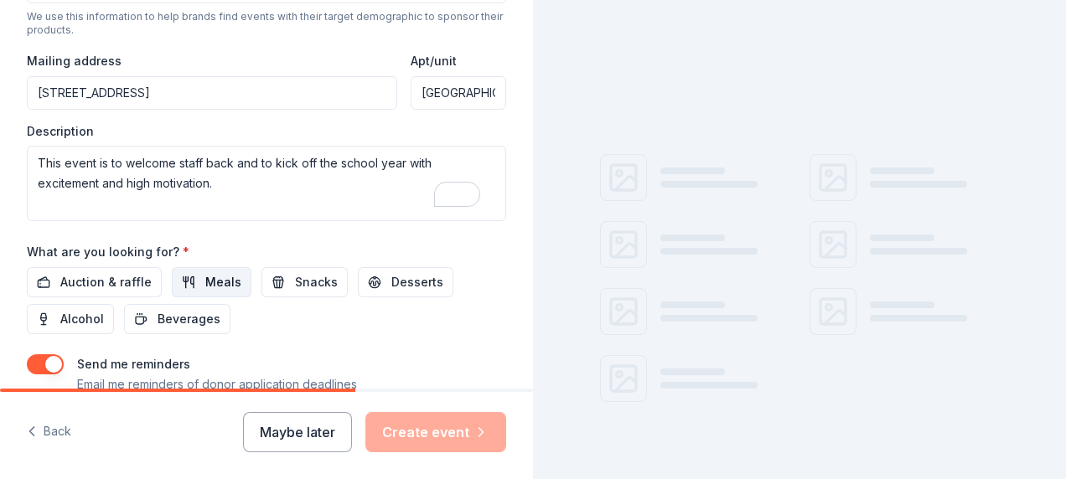
click at [213, 283] on span "Meals" at bounding box center [223, 282] width 36 height 20
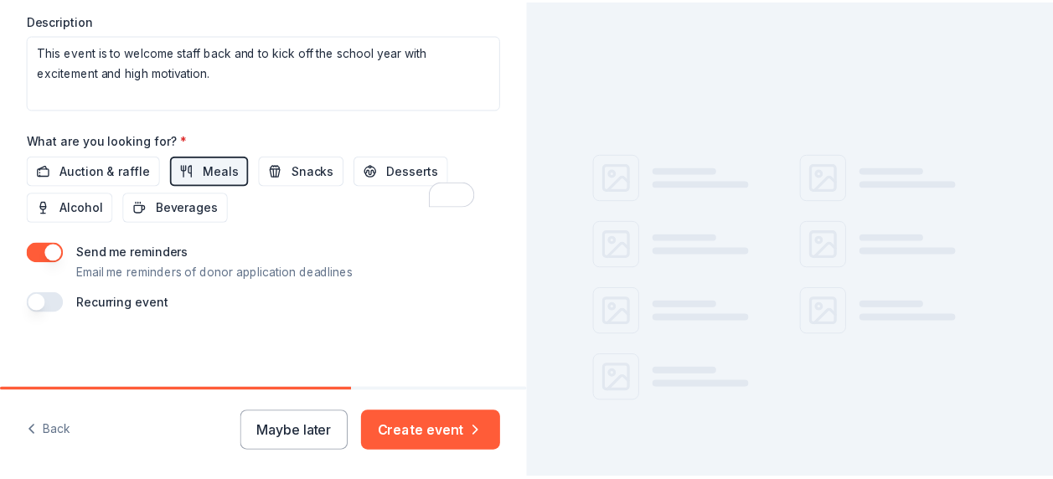
scroll to position [725, 0]
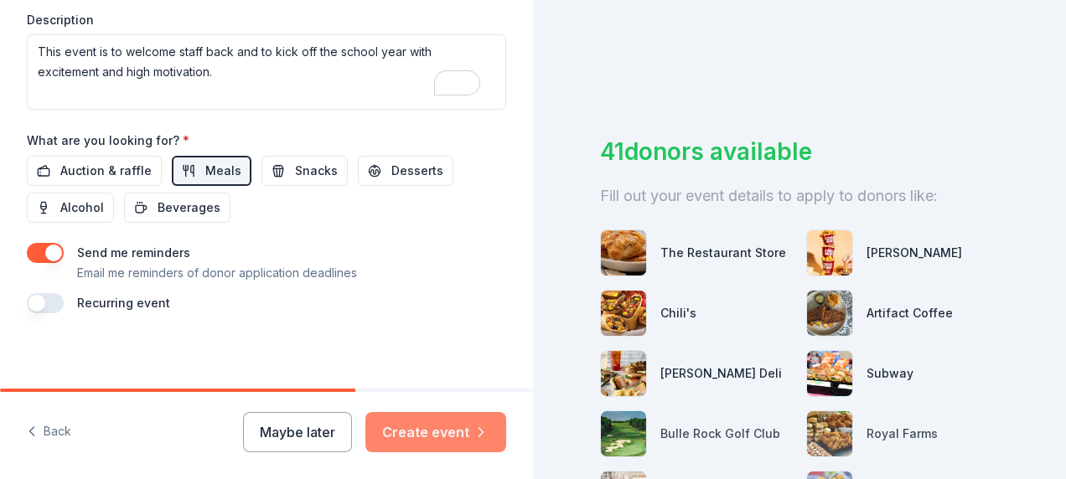
click at [450, 422] on button "Create event" at bounding box center [435, 432] width 141 height 40
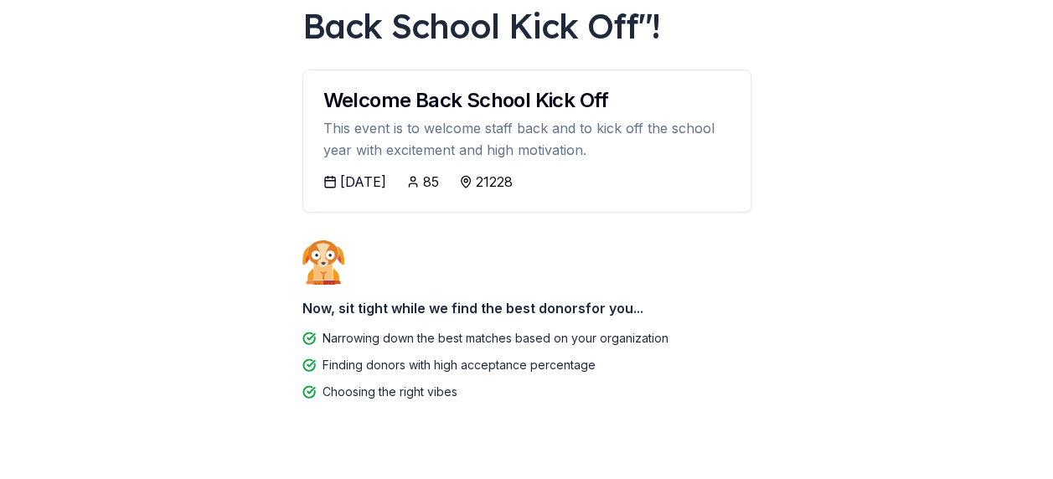
scroll to position [184, 0]
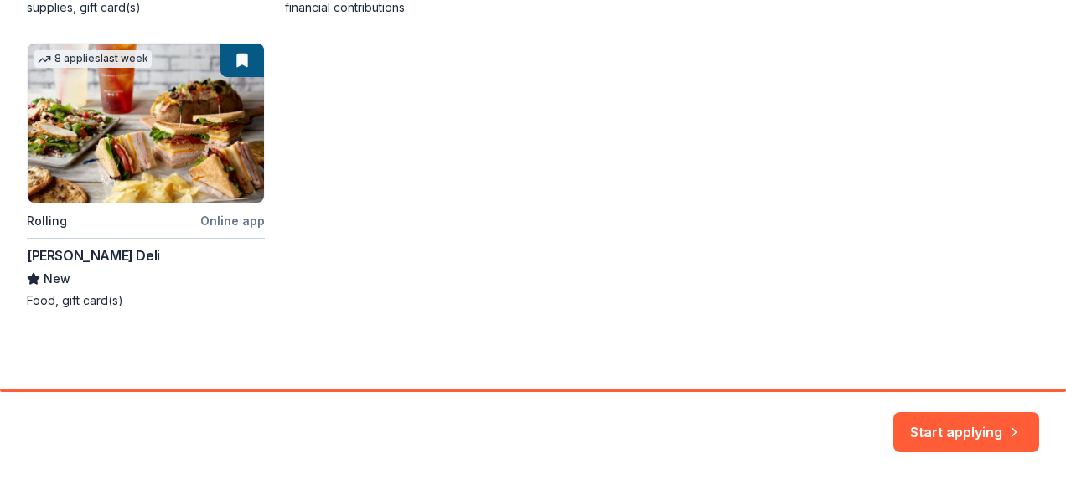
scroll to position [50, 0]
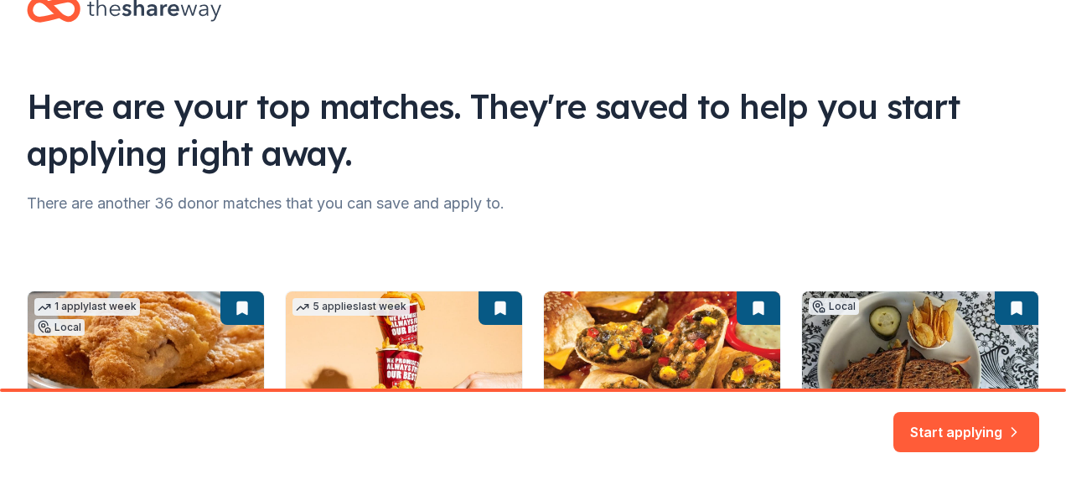
click at [472, 206] on div "There are another 36 donor matches that you can save and apply to." at bounding box center [533, 203] width 1012 height 27
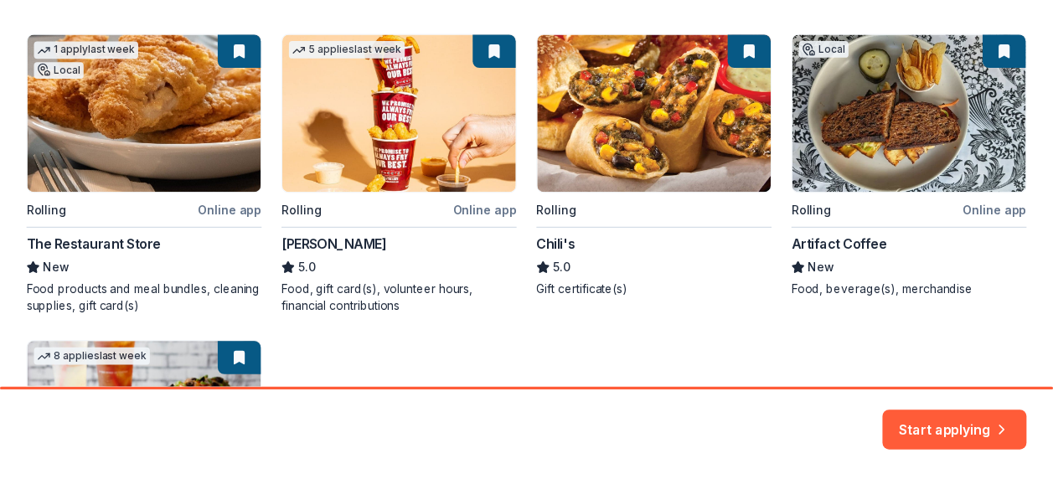
scroll to position [558, 0]
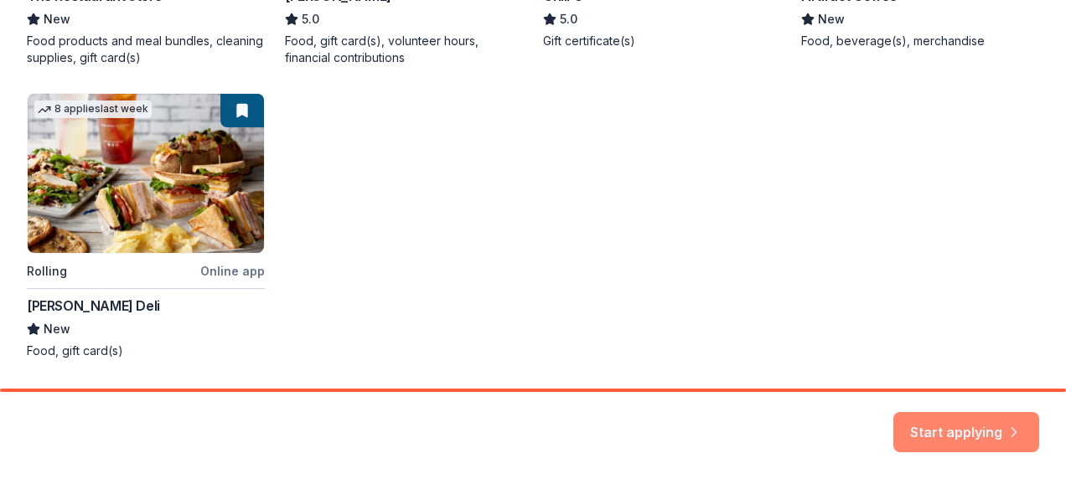
click at [986, 429] on button "Start applying" at bounding box center [966, 422] width 146 height 40
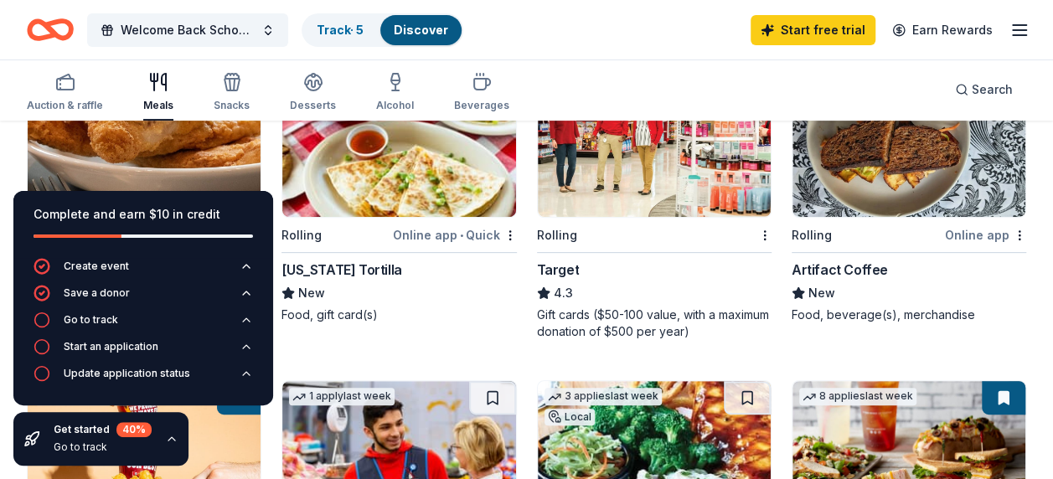
scroll to position [335, 0]
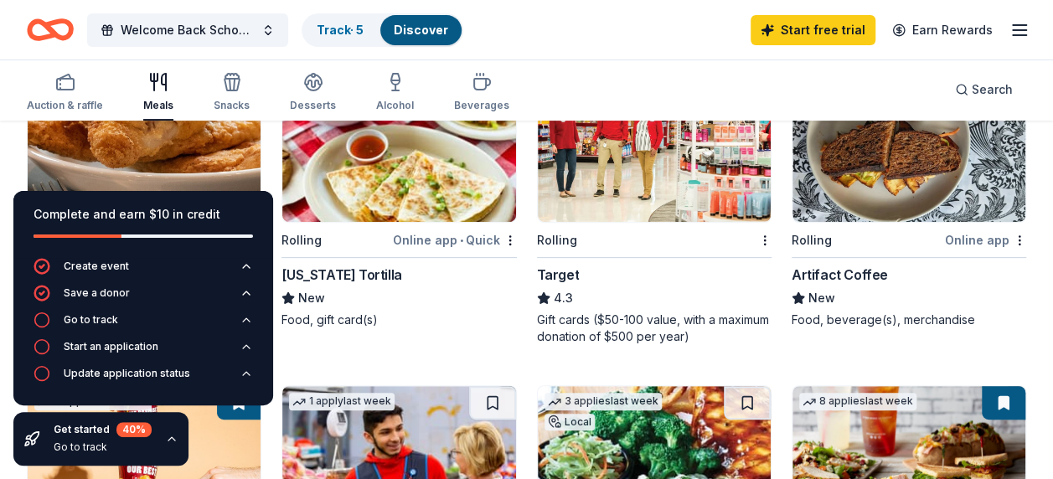
scroll to position [223, 0]
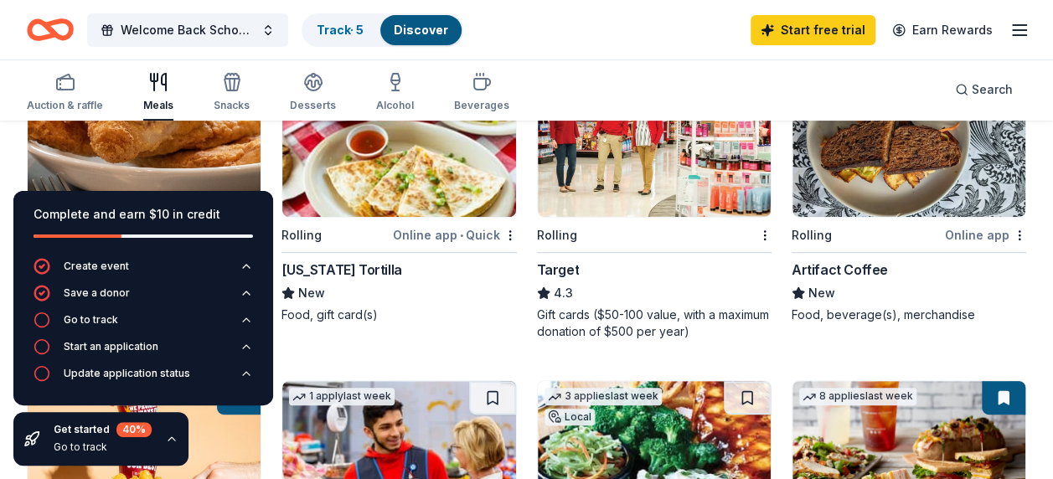
click at [167, 441] on icon "button" at bounding box center [171, 438] width 13 height 13
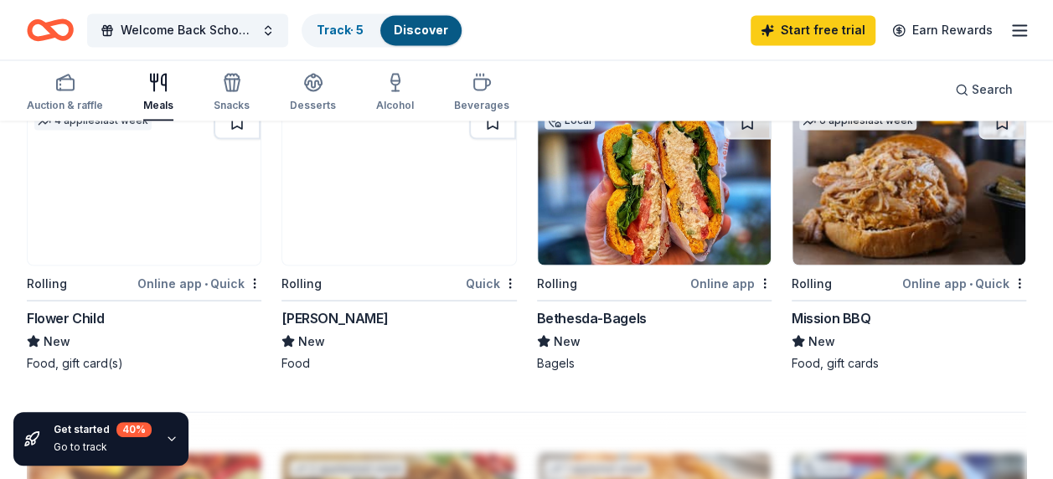
scroll to position [1341, 0]
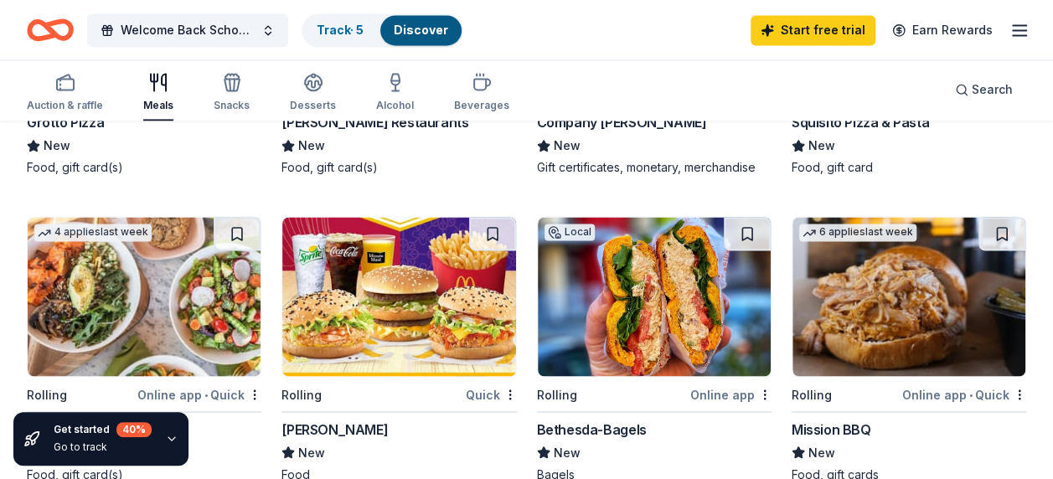
click at [931, 309] on img at bounding box center [909, 296] width 233 height 159
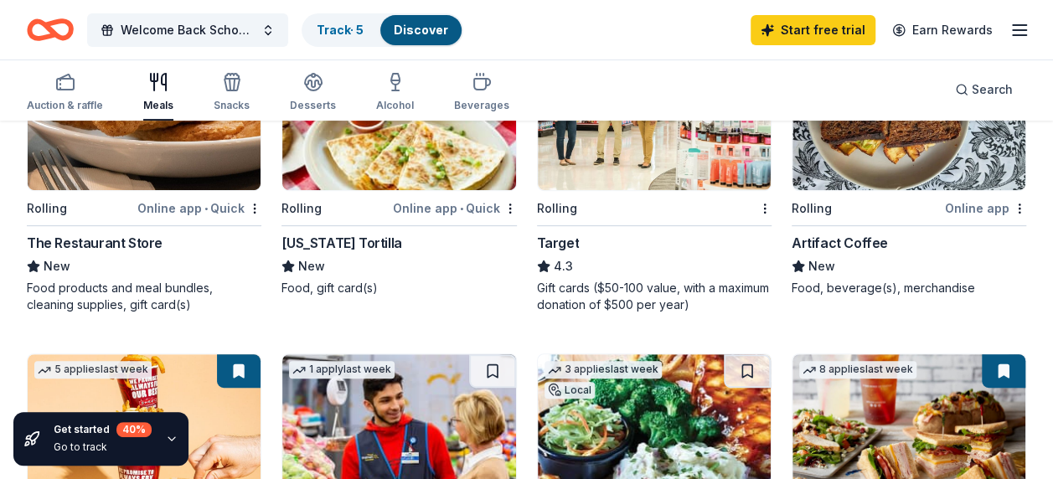
scroll to position [223, 0]
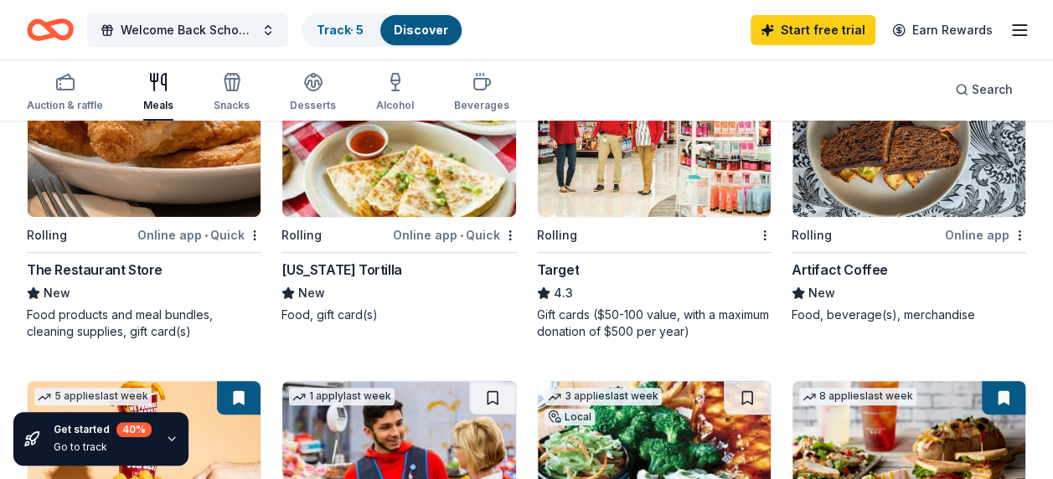
click at [862, 163] on img at bounding box center [909, 137] width 233 height 159
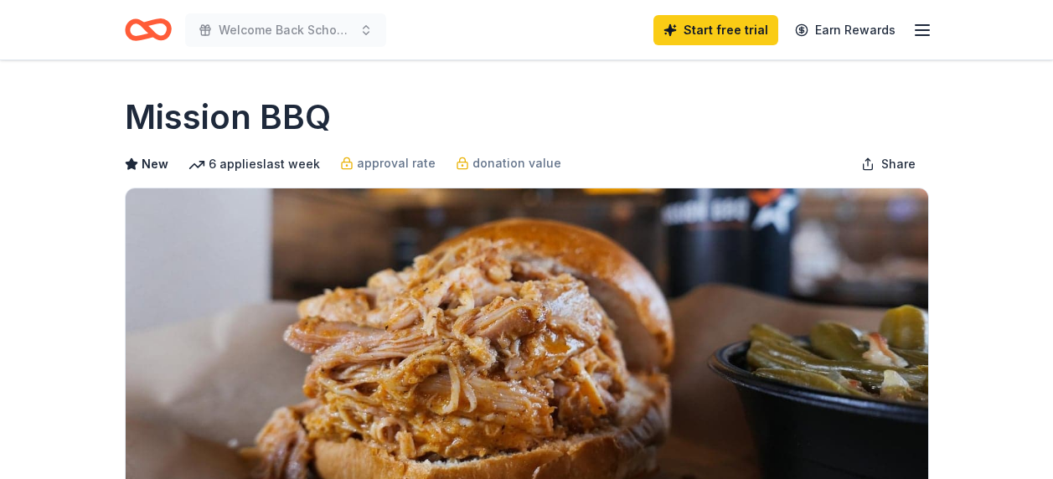
scroll to position [447, 0]
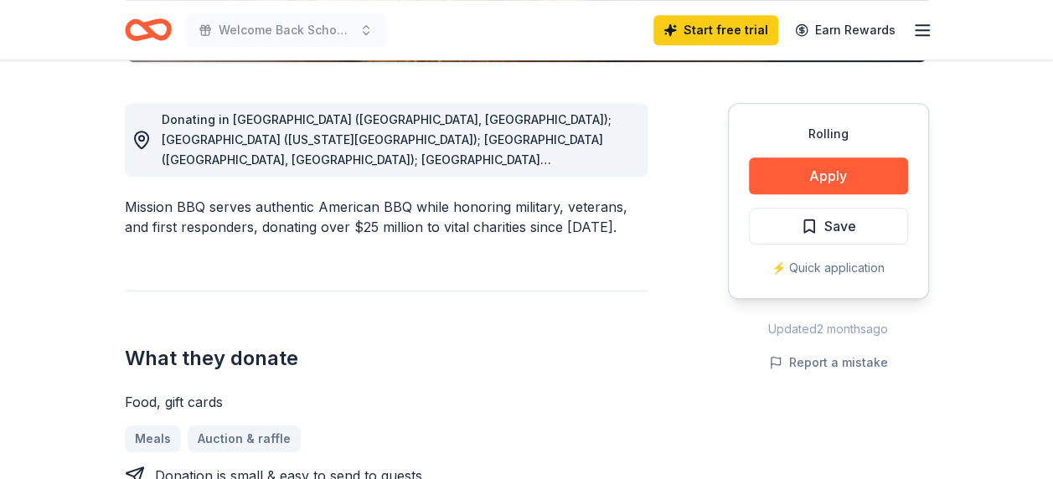
click at [496, 158] on span "Donating in AZ (Paradise Valley, Surprise); CO (Colorado Springs); CT (Orange, …" at bounding box center [397, 380] width 470 height 537
click at [617, 153] on span "Donating in AZ (Paradise Valley, Surprise); CO (Colorado Springs); CT (Orange, …" at bounding box center [397, 380] width 470 height 537
click at [608, 226] on div "Mission BBQ serves authentic American BBQ while honoring military, veterans, an…" at bounding box center [386, 217] width 523 height 40
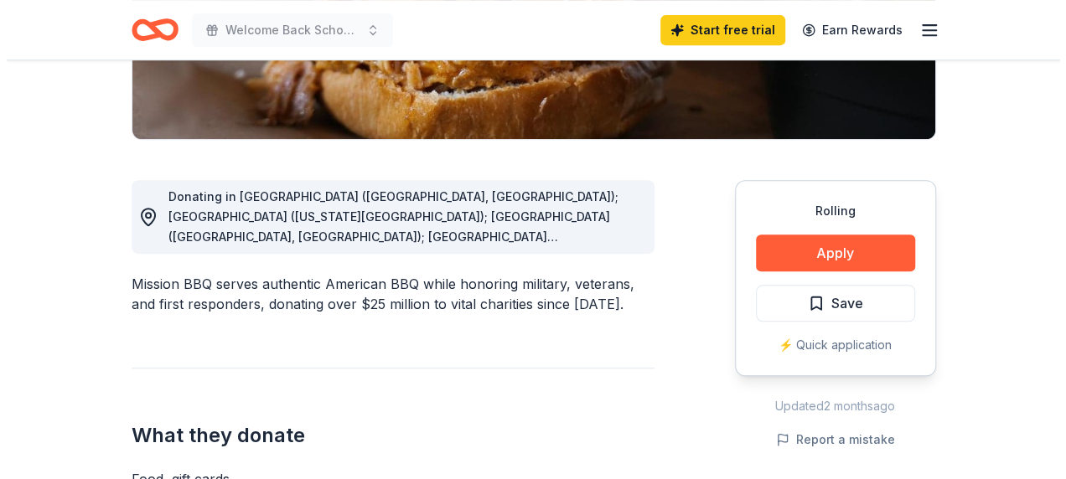
scroll to position [335, 0]
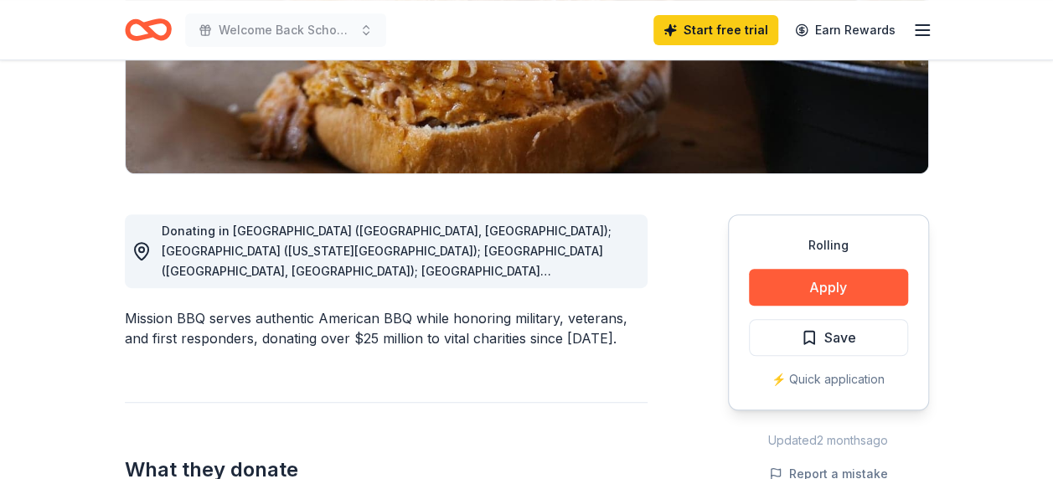
click at [139, 251] on icon at bounding box center [142, 251] width 20 height 20
click at [810, 281] on button "Apply" at bounding box center [828, 287] width 159 height 37
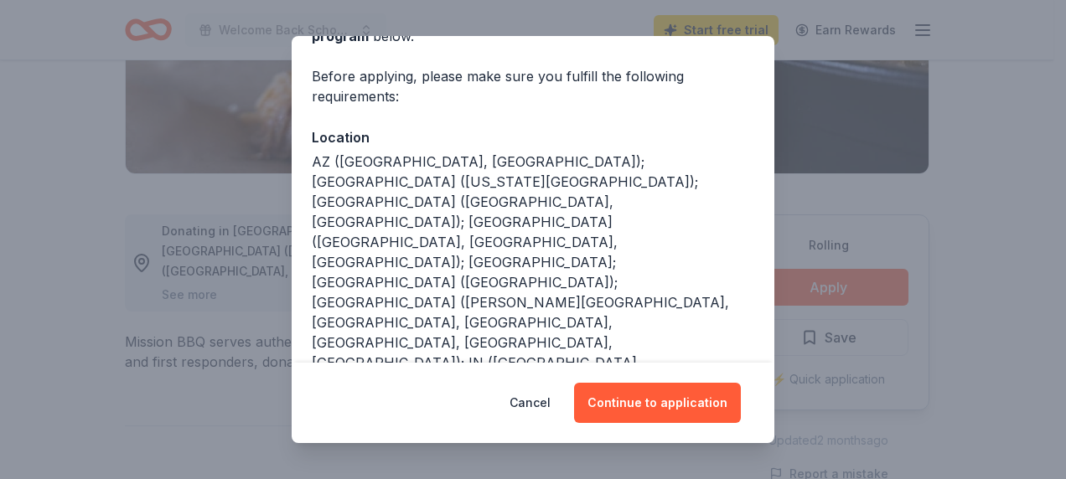
scroll to position [316, 0]
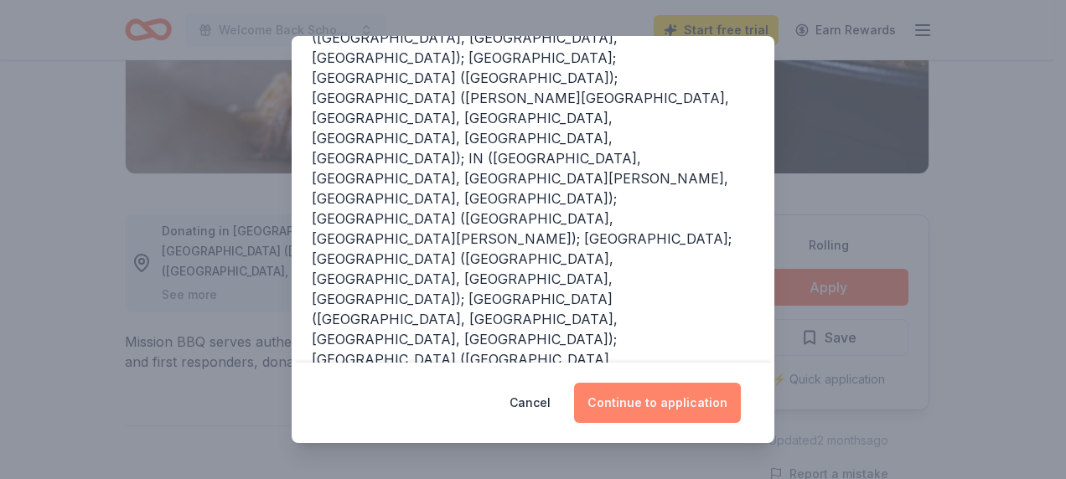
click at [683, 406] on button "Continue to application" at bounding box center [657, 403] width 167 height 40
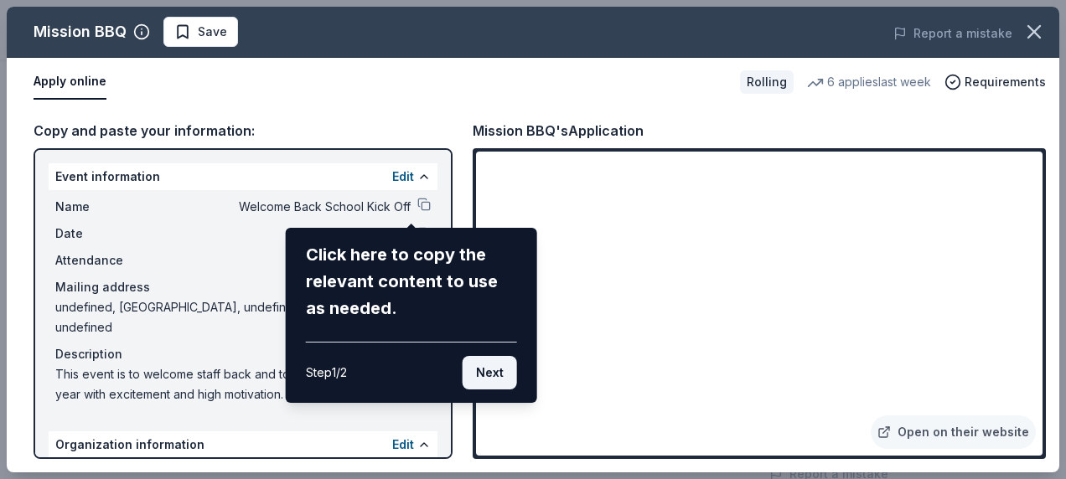
click at [490, 374] on button "Next" at bounding box center [490, 373] width 54 height 34
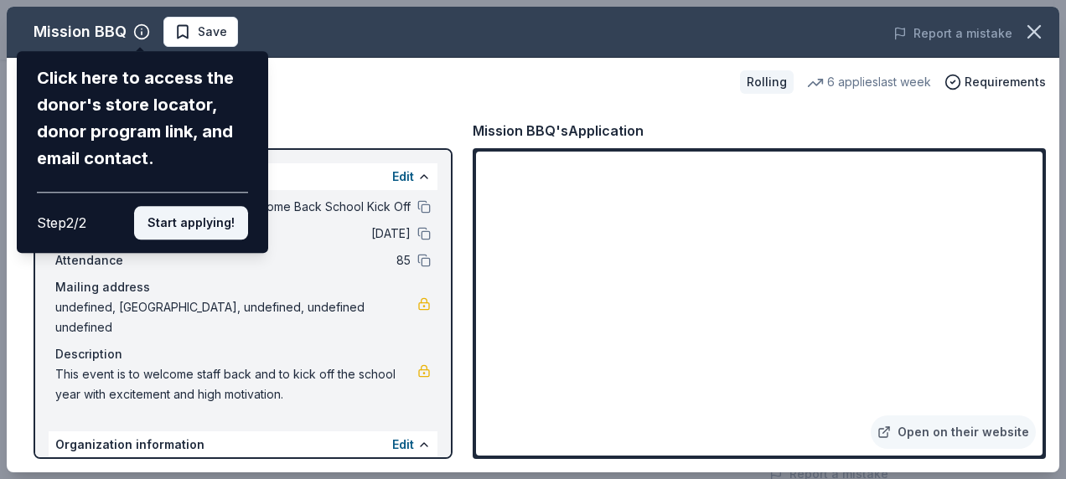
click at [228, 231] on button "Start applying!" at bounding box center [191, 223] width 114 height 34
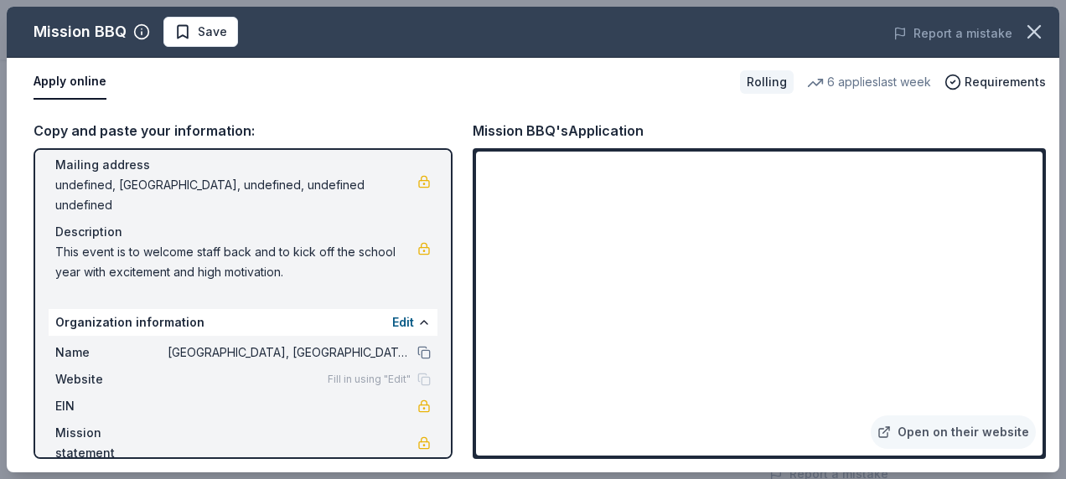
scroll to position [128, 0]
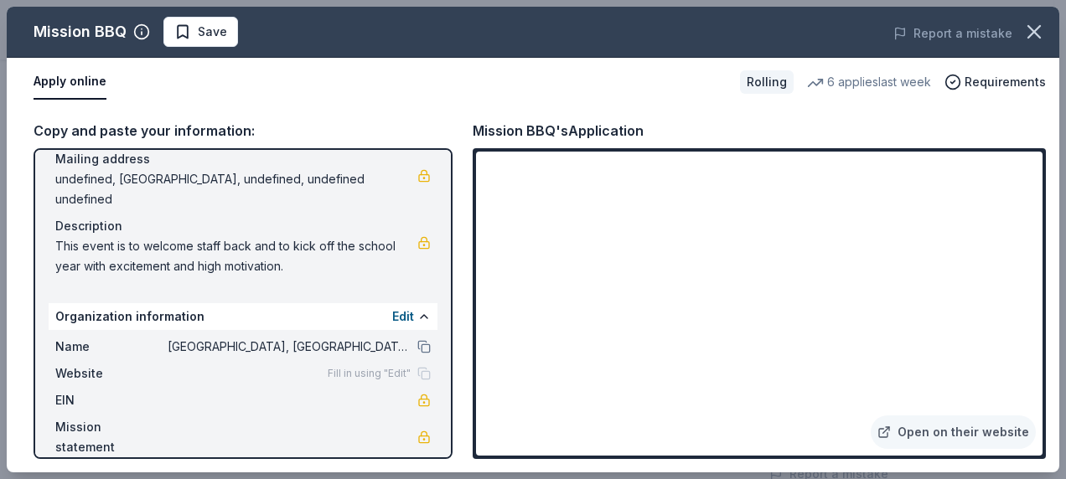
click at [217, 130] on div "Copy and paste your information:" at bounding box center [243, 131] width 419 height 22
click at [947, 424] on link "Open on their website" at bounding box center [953, 433] width 165 height 34
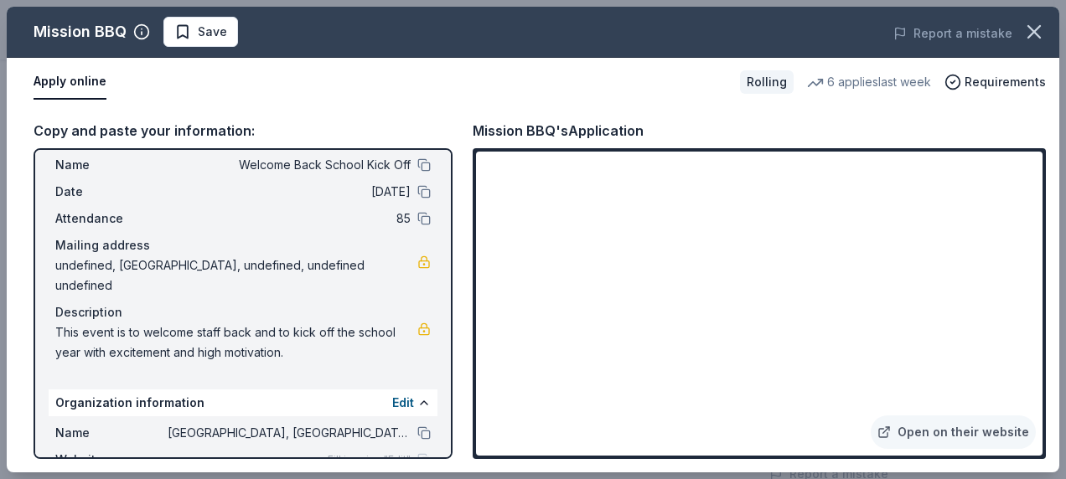
scroll to position [0, 0]
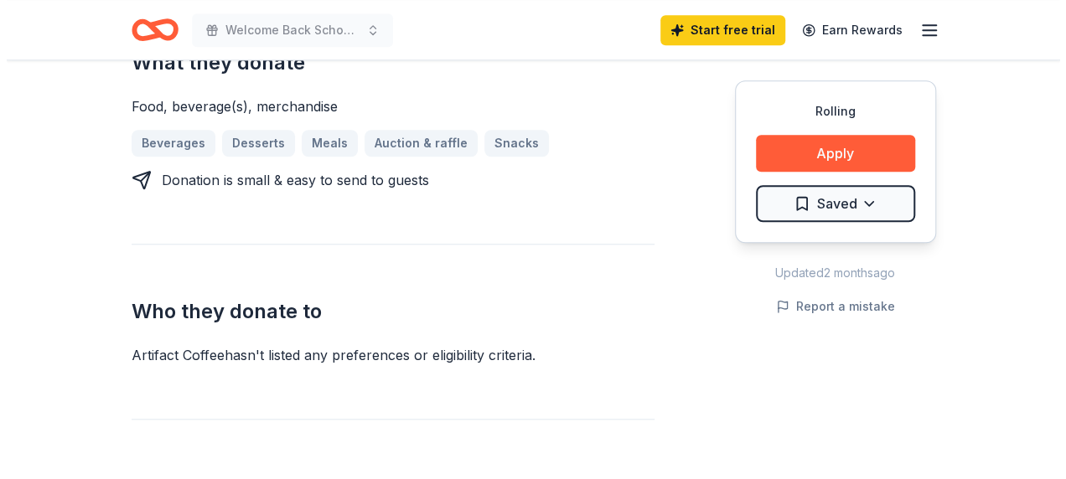
scroll to position [670, 0]
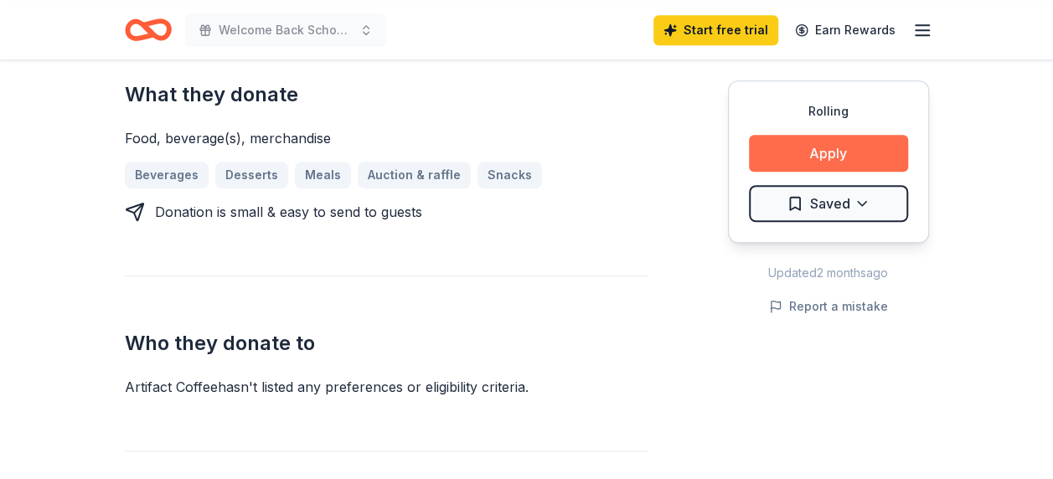
click at [819, 149] on button "Apply" at bounding box center [828, 153] width 159 height 37
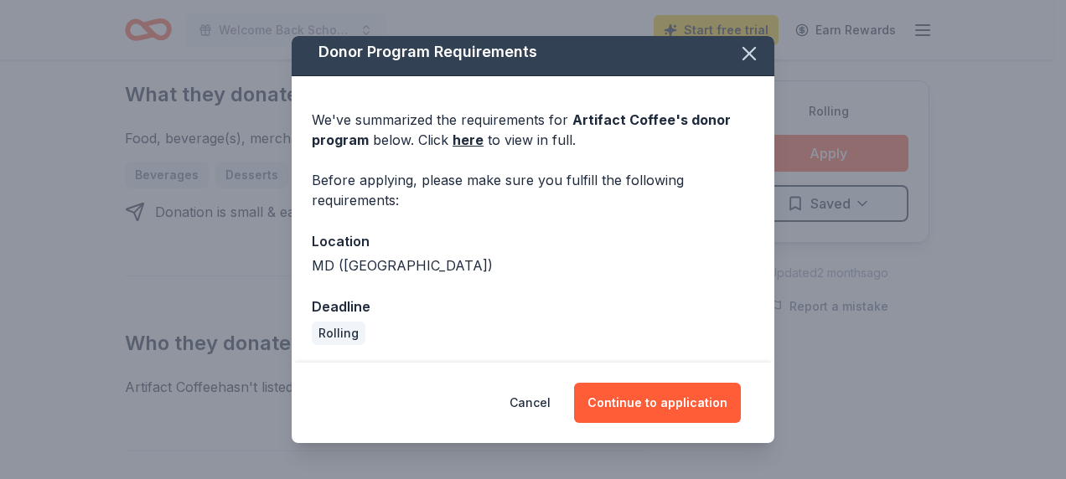
scroll to position [9, 0]
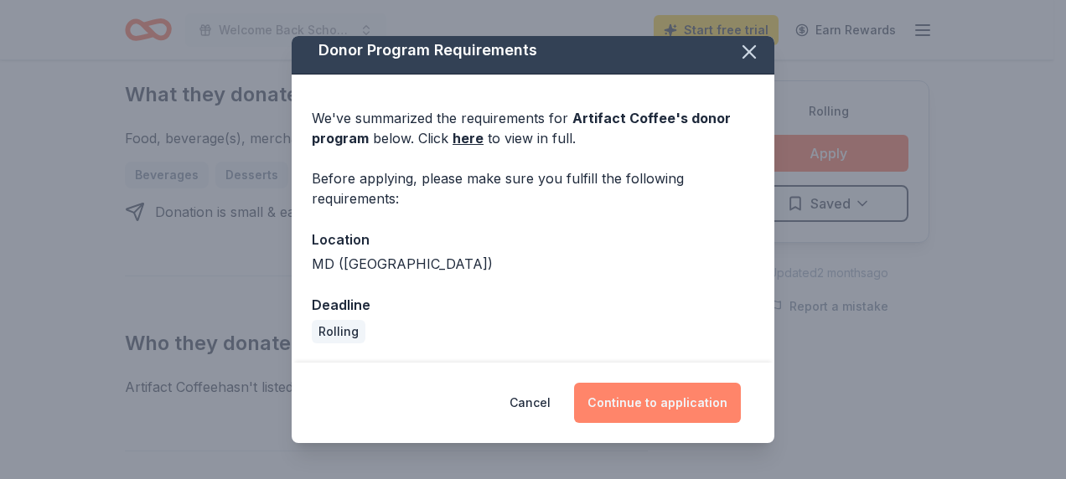
click at [712, 394] on button "Continue to application" at bounding box center [657, 403] width 167 height 40
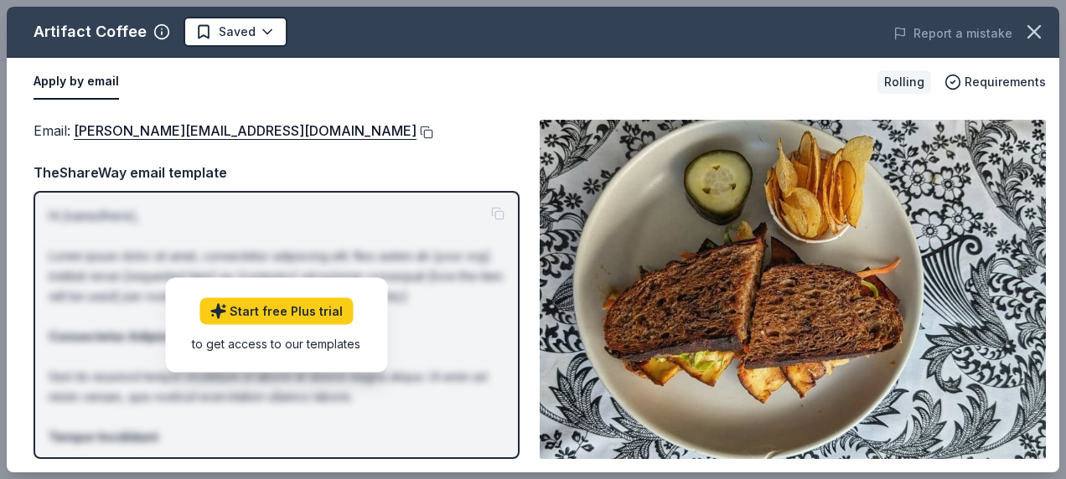
click at [417, 131] on button at bounding box center [425, 132] width 17 height 13
